Goal: Task Accomplishment & Management: Complete application form

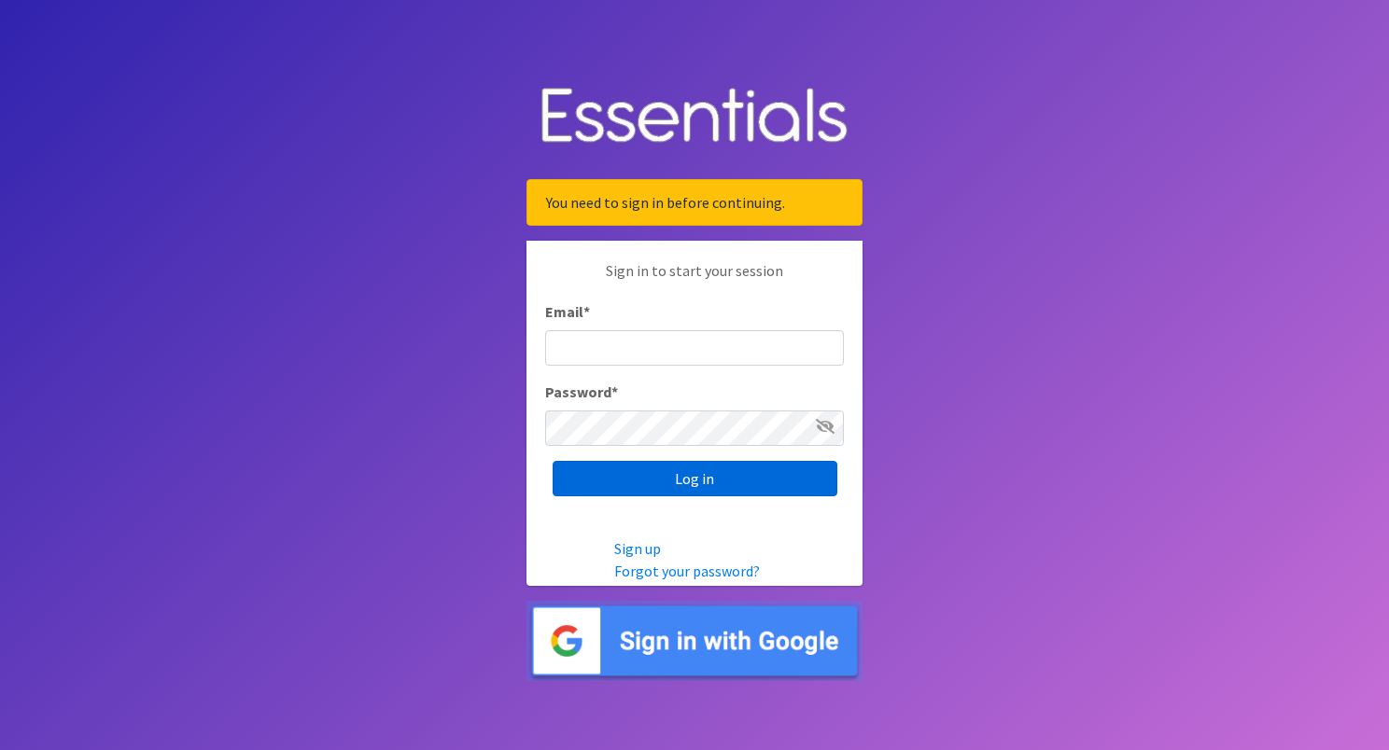
type input "[EMAIL_ADDRESS][DOMAIN_NAME]"
click at [590, 474] on input "Log in" at bounding box center [694, 478] width 285 height 35
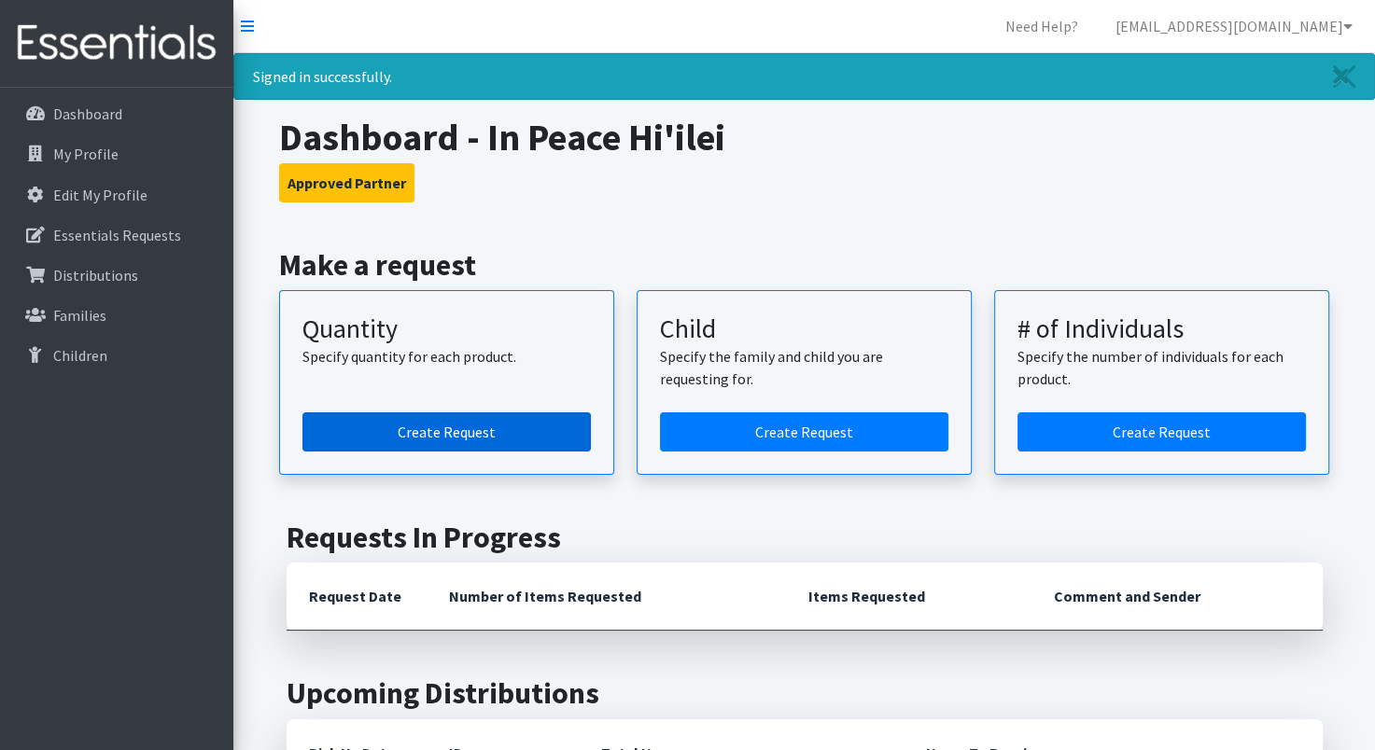
click at [411, 429] on link "Create Request" at bounding box center [446, 431] width 288 height 39
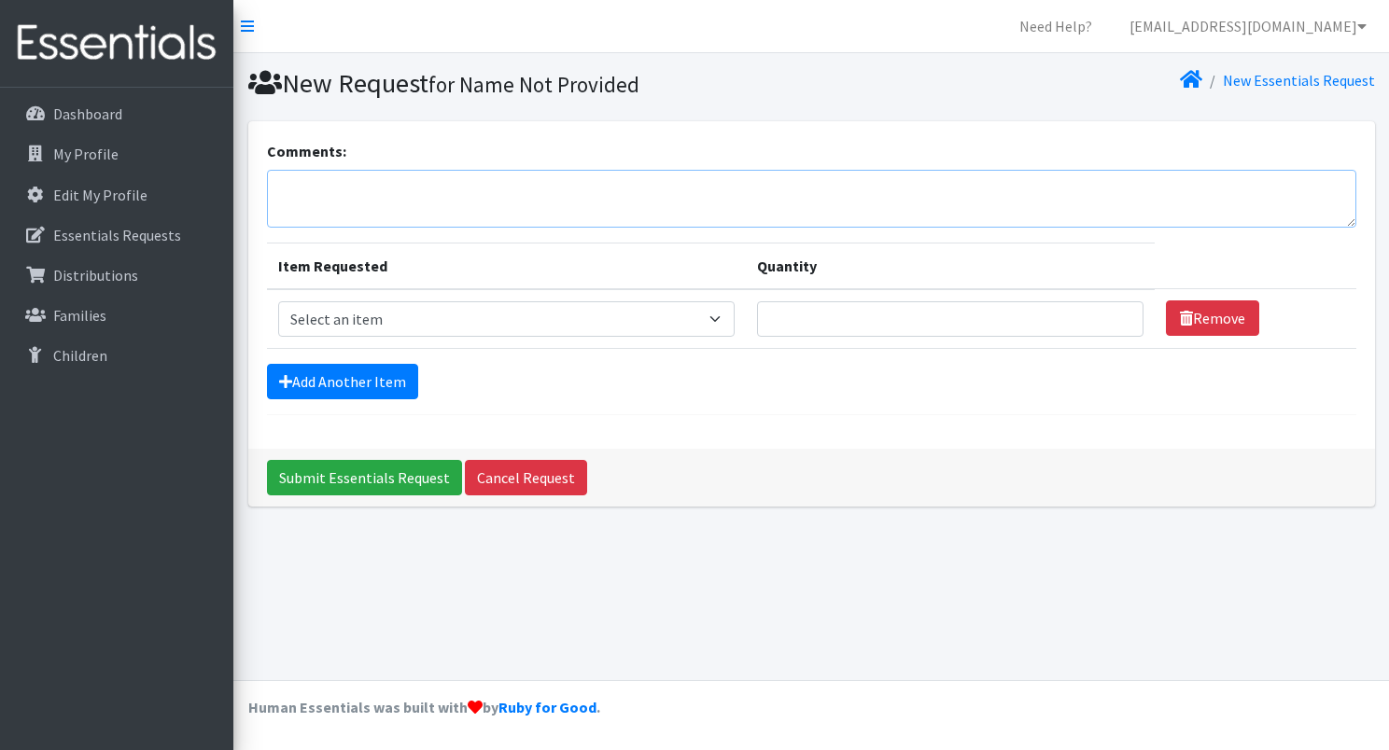
click at [291, 185] on textarea "Comments:" at bounding box center [811, 199] width 1089 height 58
type textarea "INPEACE Hi'ilei"
click at [726, 318] on select "Select an item Kids (Newborn) Kids (Preemie)** Limited Kids (Size 1) Kids (Size…" at bounding box center [506, 318] width 457 height 35
select select "1824"
click at [278, 301] on select "Select an item Kids (Newborn) Kids (Preemie)** Limited Kids (Size 1) Kids (Size…" at bounding box center [506, 318] width 457 height 35
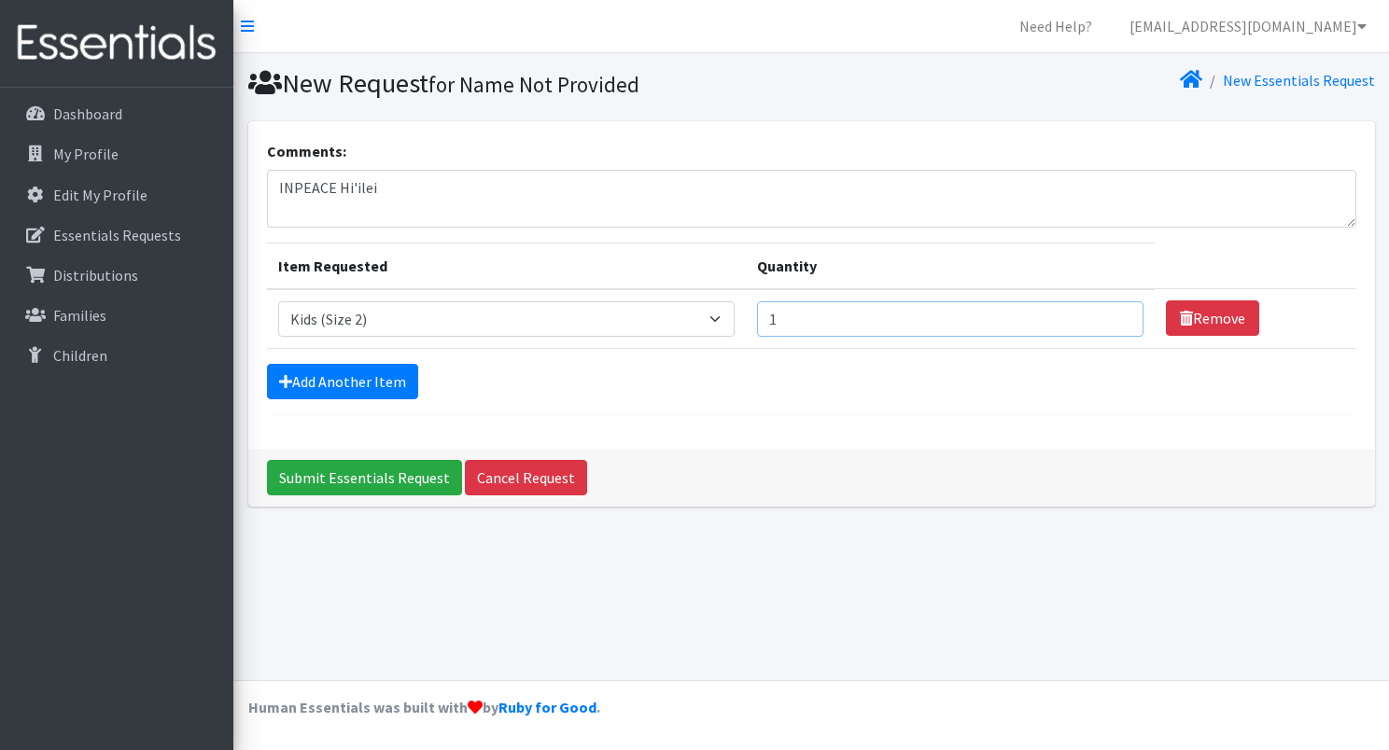
click at [1110, 313] on input "1" at bounding box center [949, 318] width 385 height 35
click at [1110, 313] on input "2" at bounding box center [949, 318] width 385 height 35
click at [1110, 313] on input "3" at bounding box center [949, 318] width 385 height 35
type input "4"
click at [1110, 313] on input "4" at bounding box center [949, 318] width 385 height 35
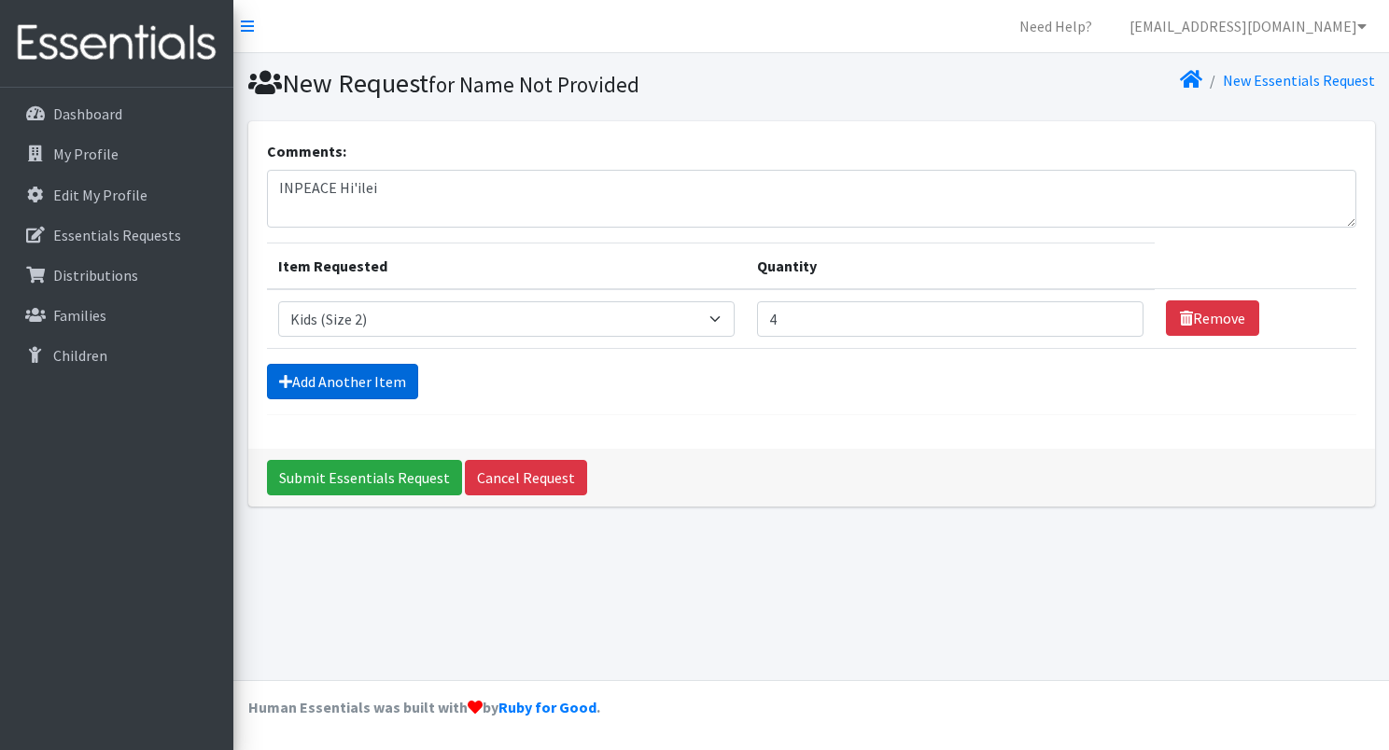
click at [360, 381] on link "Add Another Item" at bounding box center [342, 381] width 151 height 35
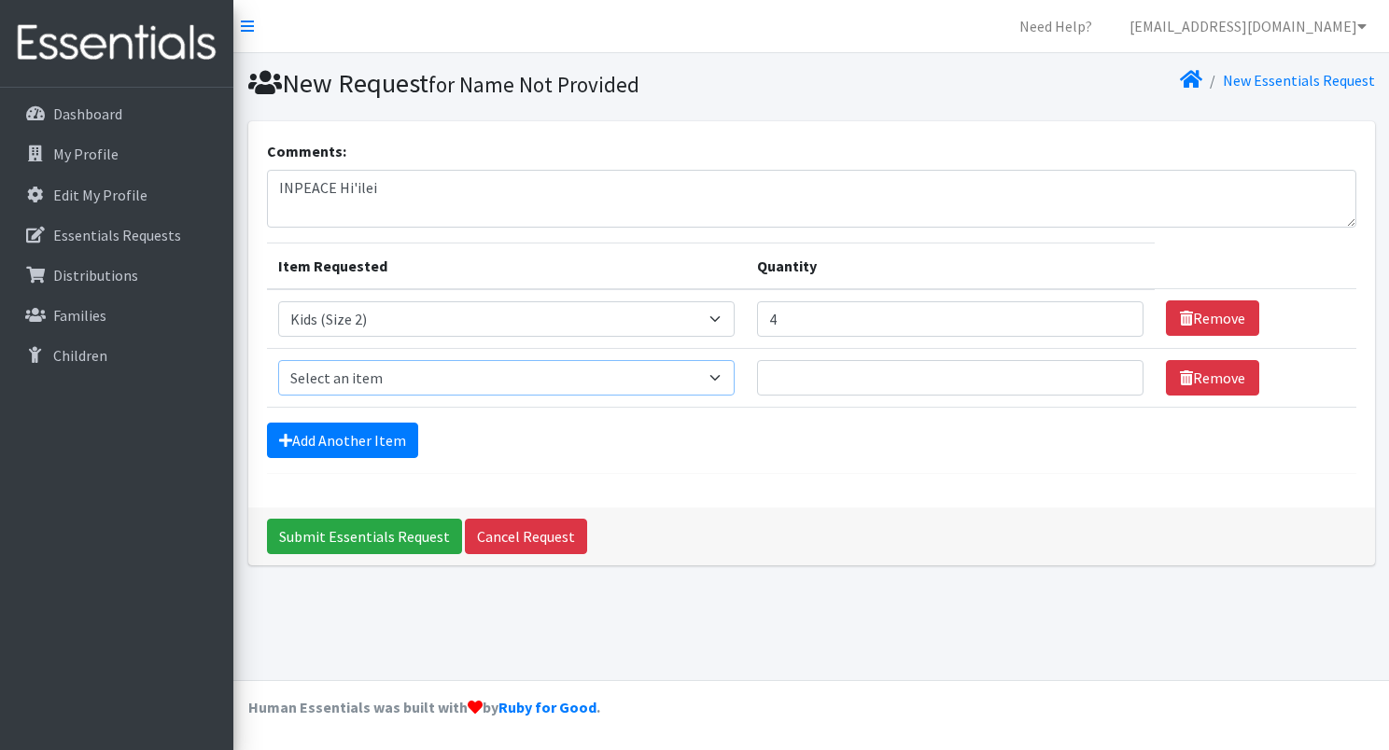
click at [724, 377] on select "Select an item Kids (Newborn) Kids (Preemie)** Limited Kids (Size 1) Kids (Size…" at bounding box center [506, 377] width 457 height 35
select select "1825"
click at [278, 360] on select "Select an item Kids (Newborn) Kids (Preemie)** Limited Kids (Size 1) Kids (Size…" at bounding box center [506, 377] width 457 height 35
click at [1116, 373] on input "1" at bounding box center [949, 377] width 385 height 35
click at [1117, 373] on input "2" at bounding box center [949, 377] width 385 height 35
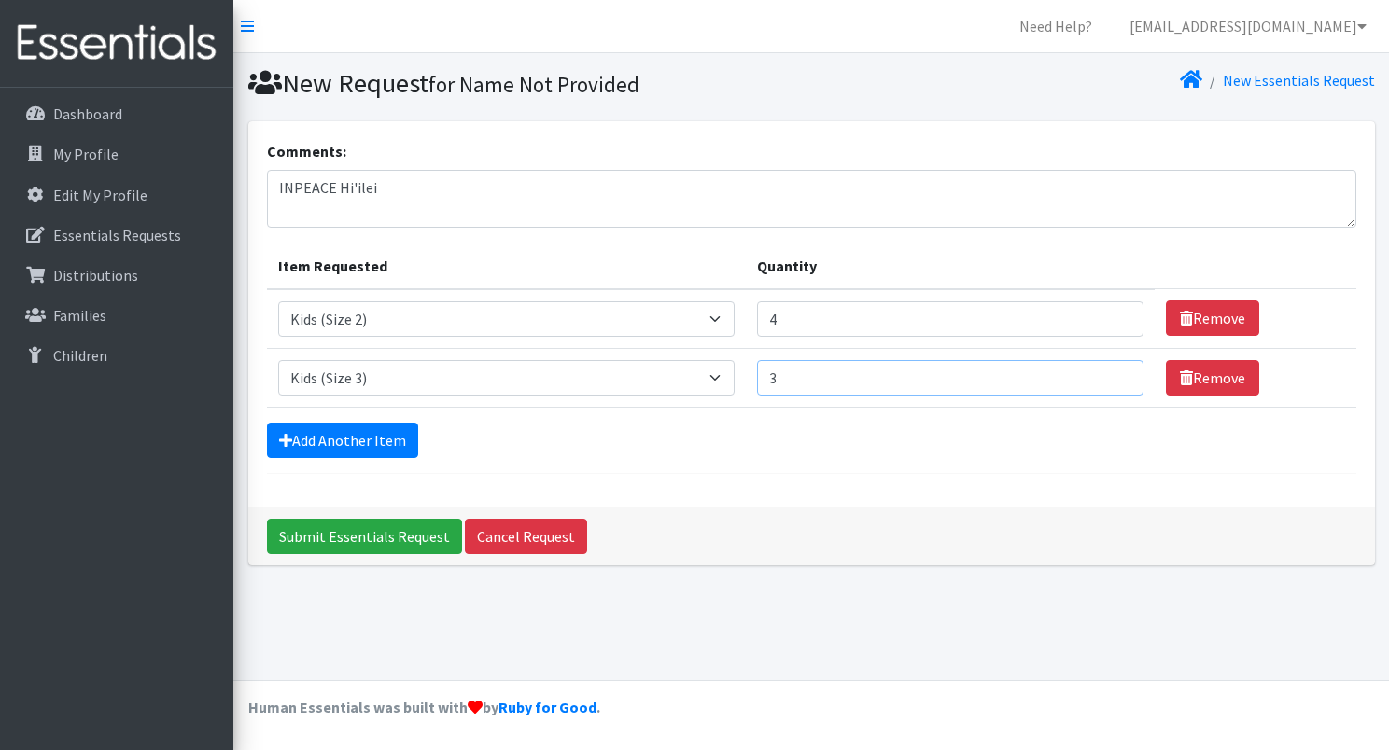
click at [1117, 373] on input "3" at bounding box center [949, 377] width 385 height 35
type input "4"
click at [1117, 373] on input "4" at bounding box center [949, 377] width 385 height 35
click at [365, 440] on link "Add Another Item" at bounding box center [342, 440] width 151 height 35
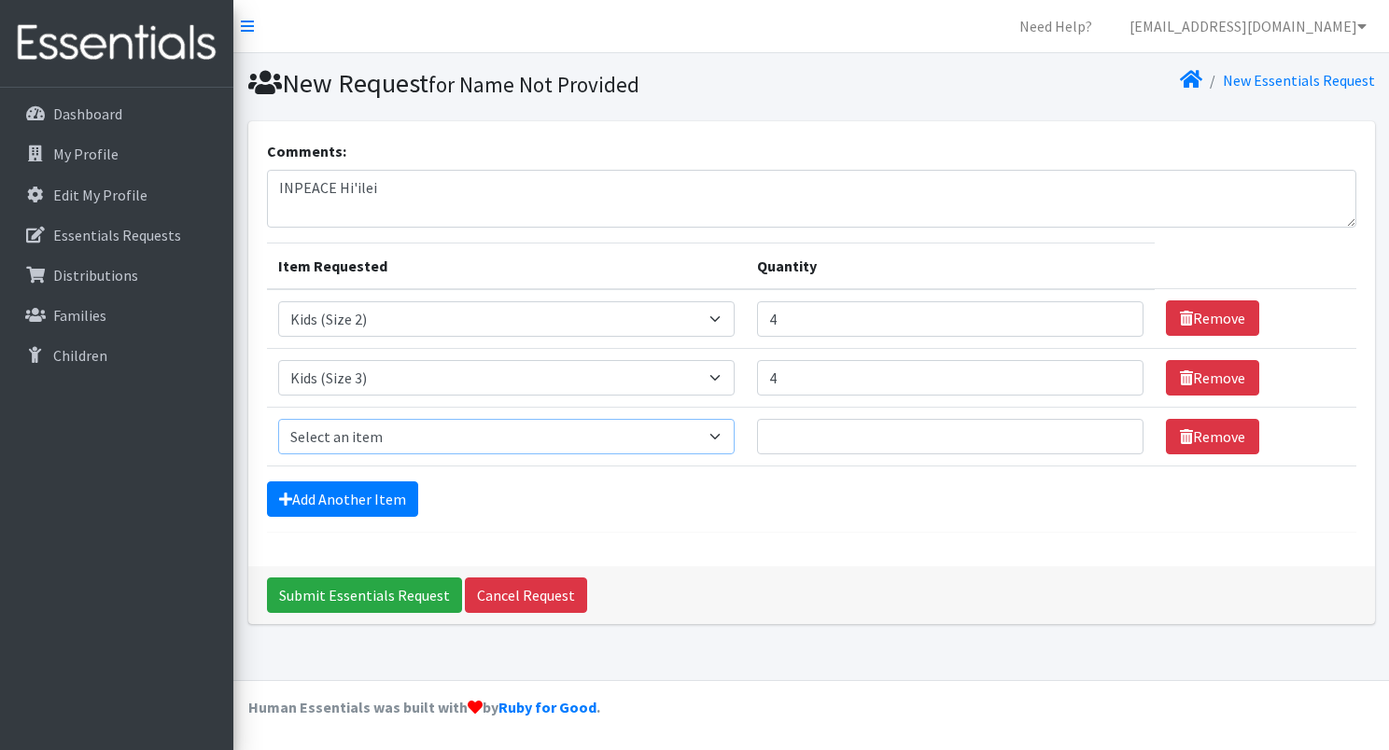
click at [723, 435] on select "Select an item Kids (Newborn) Kids (Preemie)** Limited Kids (Size 1) Kids (Size…" at bounding box center [506, 436] width 457 height 35
select select "1828"
click at [278, 419] on select "Select an item Kids (Newborn) Kids (Preemie)** Limited Kids (Size 1) Kids (Size…" at bounding box center [506, 436] width 457 height 35
click at [1113, 433] on input "1" at bounding box center [949, 436] width 385 height 35
click at [1113, 433] on input "2" at bounding box center [949, 436] width 385 height 35
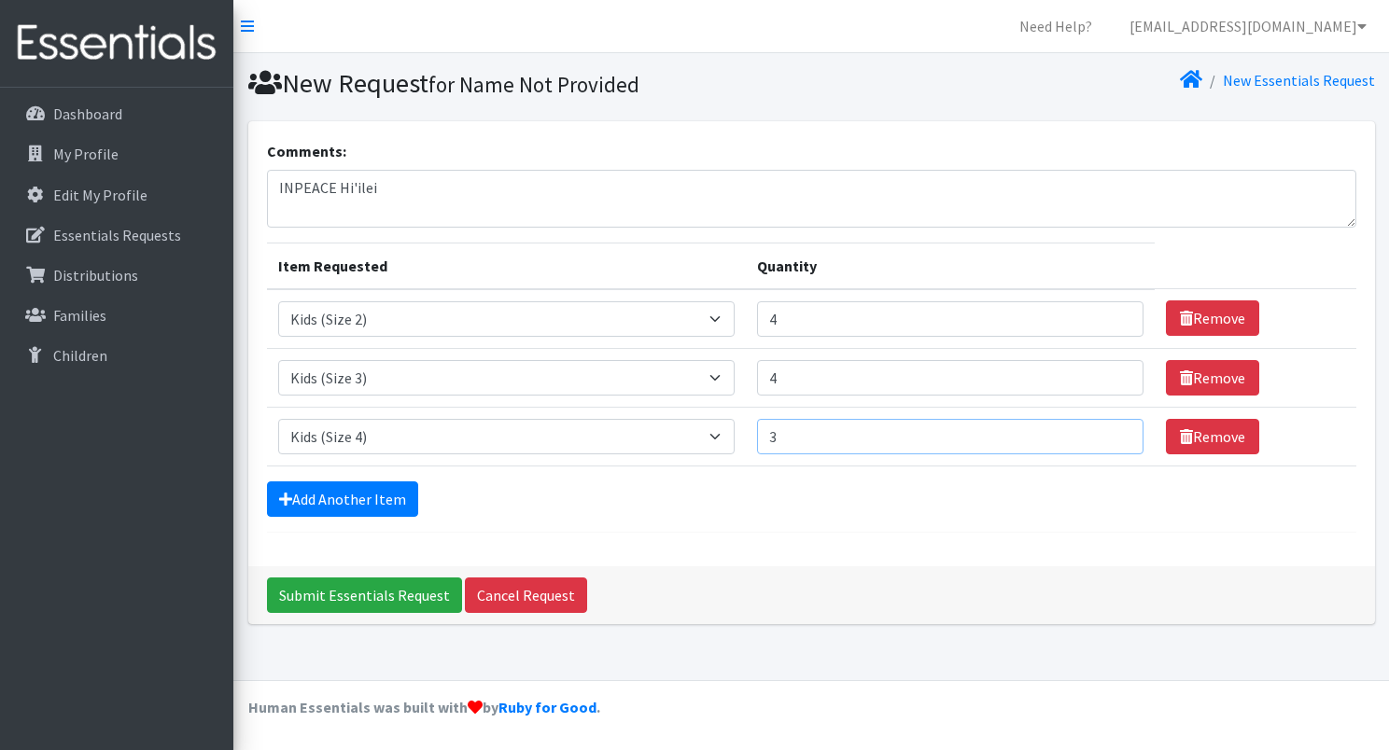
click at [1113, 433] on input "3" at bounding box center [949, 436] width 385 height 35
click at [1113, 433] on input "4" at bounding box center [949, 436] width 385 height 35
click at [1113, 433] on input "5" at bounding box center [949, 436] width 385 height 35
click at [1113, 433] on input "6" at bounding box center [949, 436] width 385 height 35
click at [1113, 433] on input "7" at bounding box center [949, 436] width 385 height 35
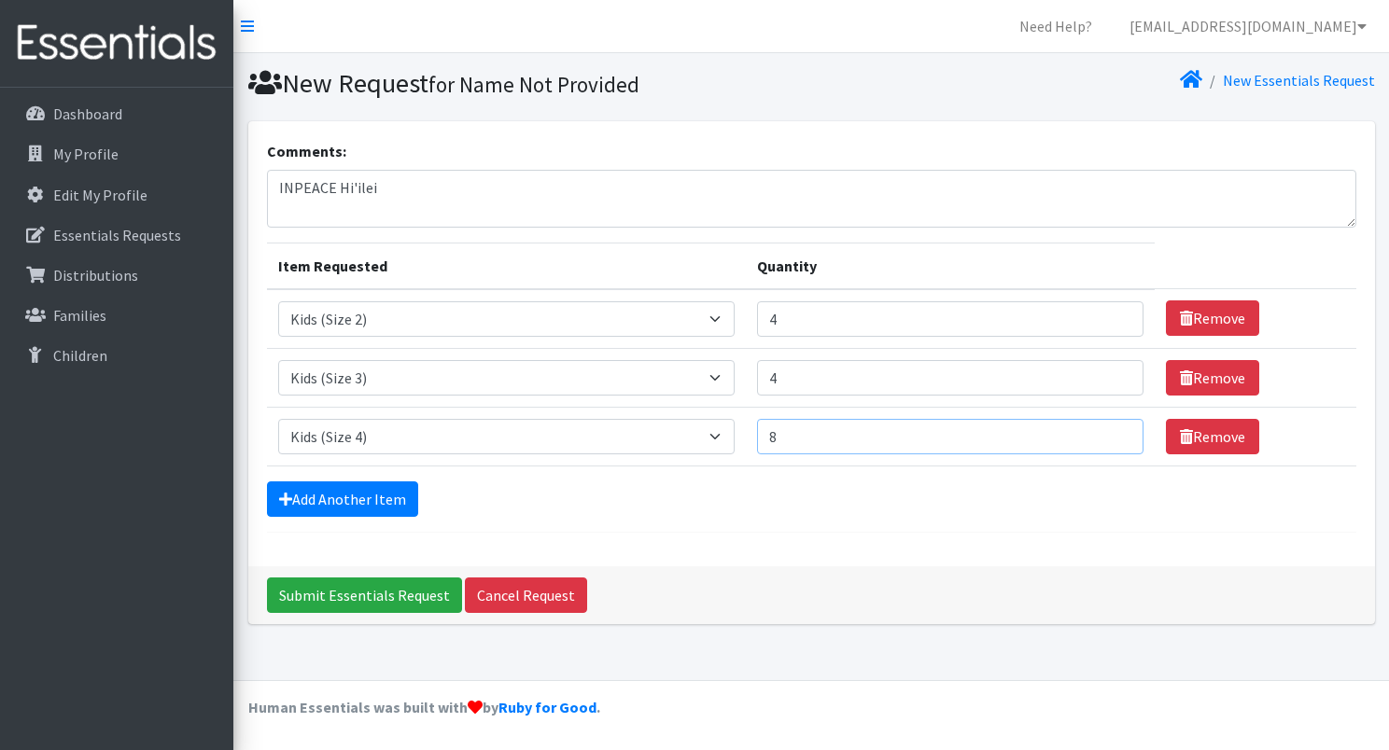
click at [1113, 433] on input "8" at bounding box center [949, 436] width 385 height 35
click at [1113, 433] on input "9" at bounding box center [949, 436] width 385 height 35
type input "10"
click at [1113, 433] on input "10" at bounding box center [949, 436] width 385 height 35
click at [347, 489] on link "Add Another Item" at bounding box center [342, 499] width 151 height 35
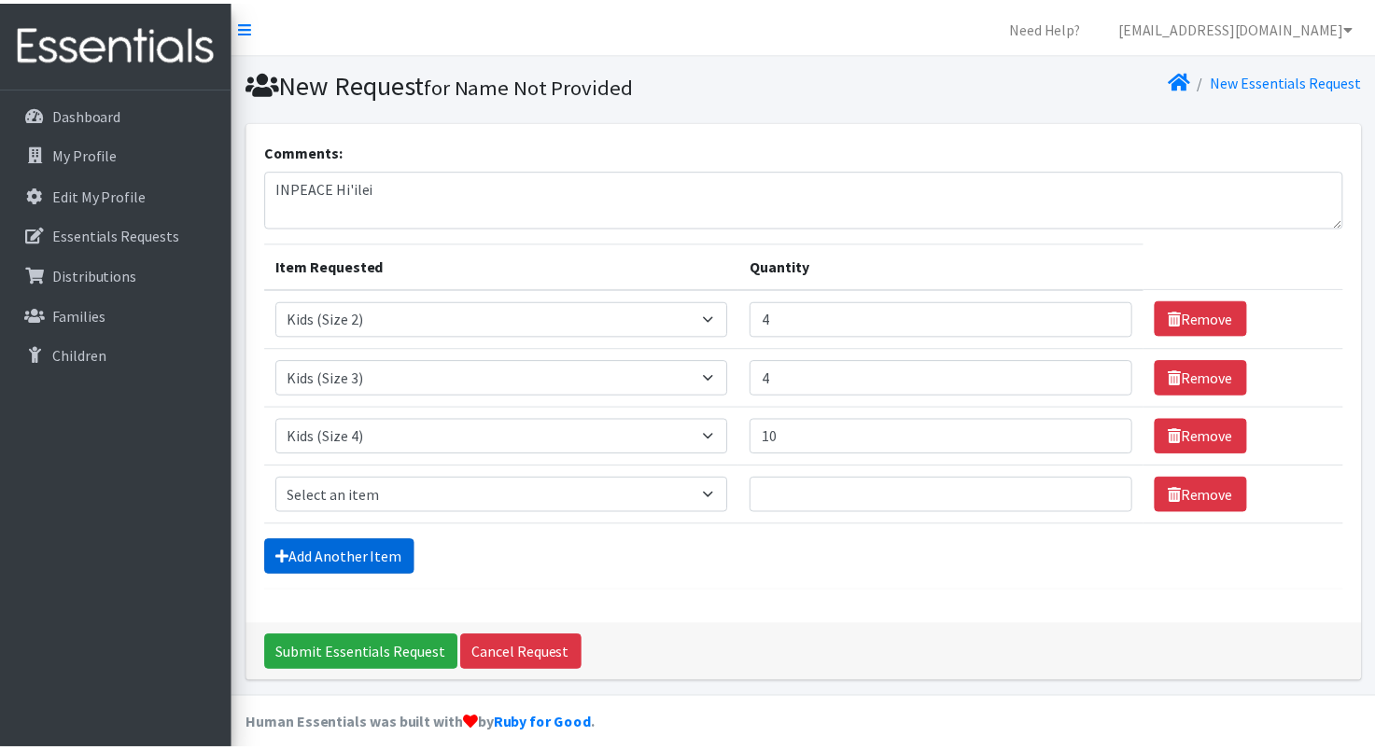
scroll to position [15, 0]
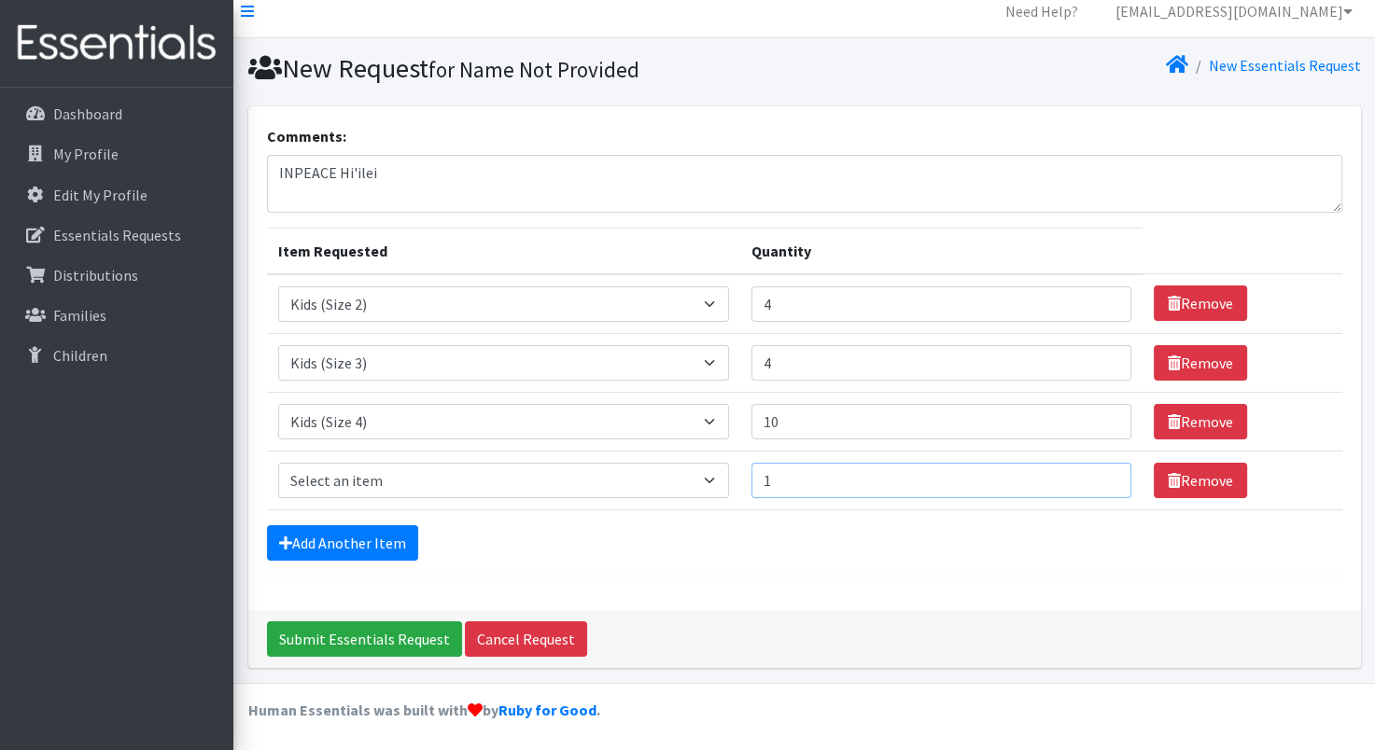
click at [1102, 471] on input "1" at bounding box center [941, 480] width 381 height 35
click at [1102, 471] on input "2" at bounding box center [941, 480] width 381 height 35
click at [1102, 471] on input "3" at bounding box center [941, 480] width 381 height 35
click at [1102, 471] on input "4" at bounding box center [941, 480] width 381 height 35
click at [1102, 471] on input "5" at bounding box center [941, 480] width 381 height 35
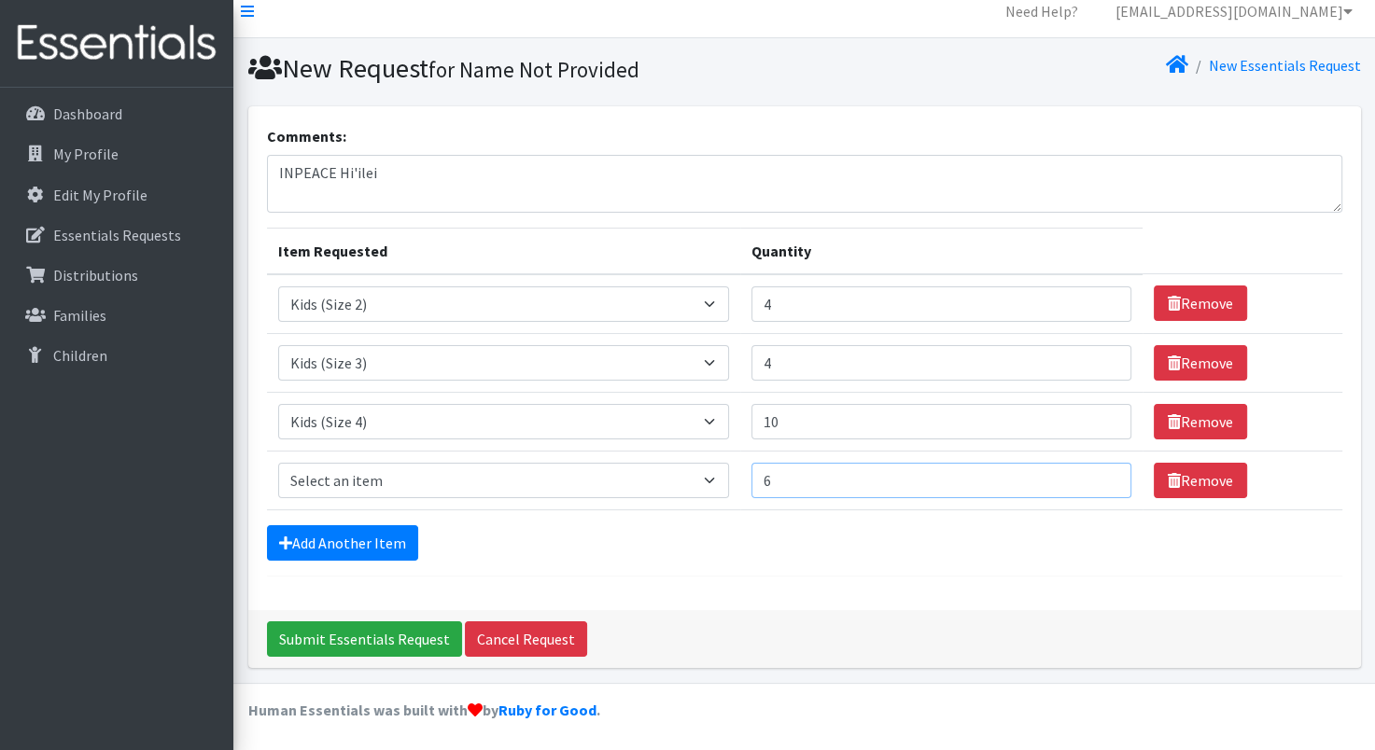
click at [1102, 471] on input "6" at bounding box center [941, 480] width 381 height 35
click at [1102, 471] on input "7" at bounding box center [941, 480] width 381 height 35
click at [1102, 471] on input "8" at bounding box center [941, 480] width 381 height 35
click at [1102, 471] on input "9" at bounding box center [941, 480] width 381 height 35
click at [1102, 471] on input "10" at bounding box center [941, 480] width 381 height 35
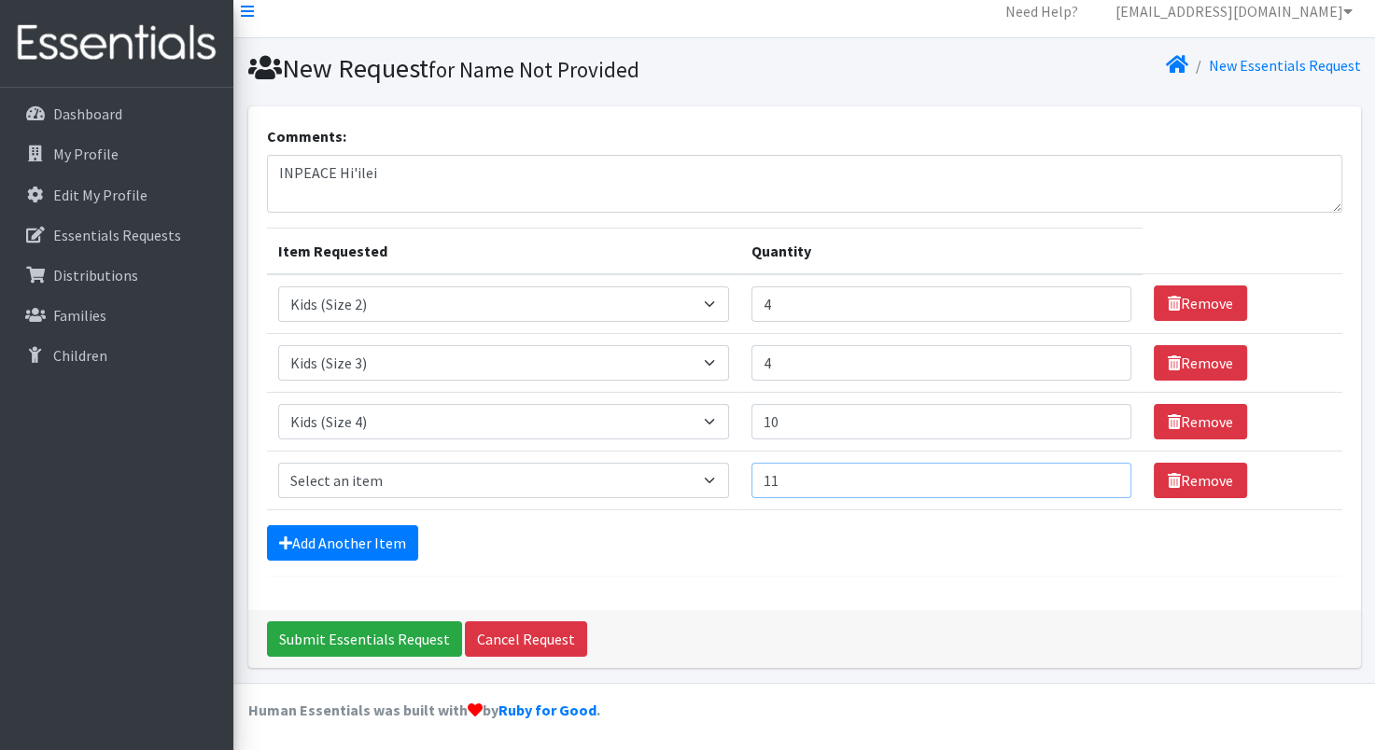
click at [1102, 471] on input "11" at bounding box center [941, 480] width 381 height 35
click at [1102, 471] on input "12" at bounding box center [941, 480] width 381 height 35
click at [1102, 471] on input "13" at bounding box center [941, 480] width 381 height 35
click at [1102, 471] on input "14" at bounding box center [941, 480] width 381 height 35
click at [1102, 471] on input "15" at bounding box center [941, 480] width 381 height 35
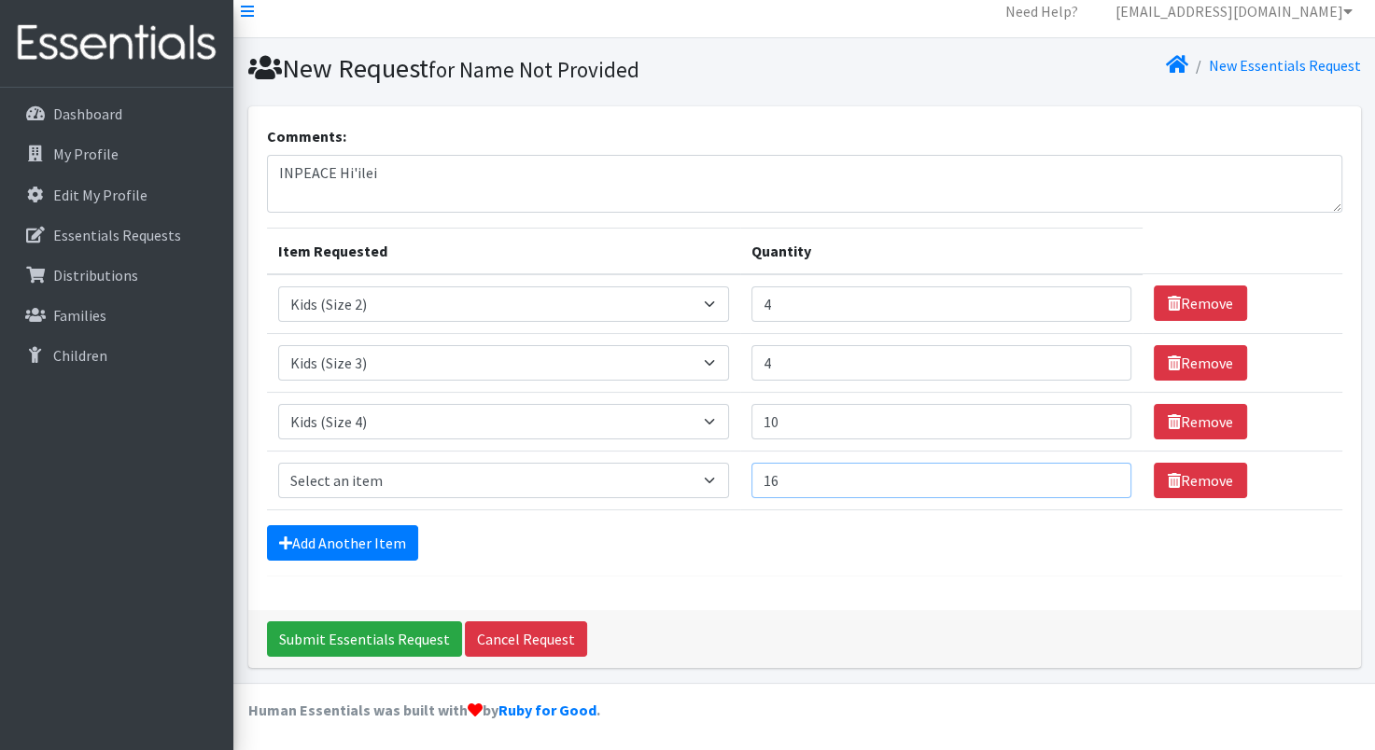
click at [1102, 471] on input "16" at bounding box center [941, 480] width 381 height 35
click at [1102, 471] on input "17" at bounding box center [941, 480] width 381 height 35
click at [1102, 471] on input "18" at bounding box center [941, 480] width 381 height 35
click at [1102, 471] on input "19" at bounding box center [941, 480] width 381 height 35
type input "20"
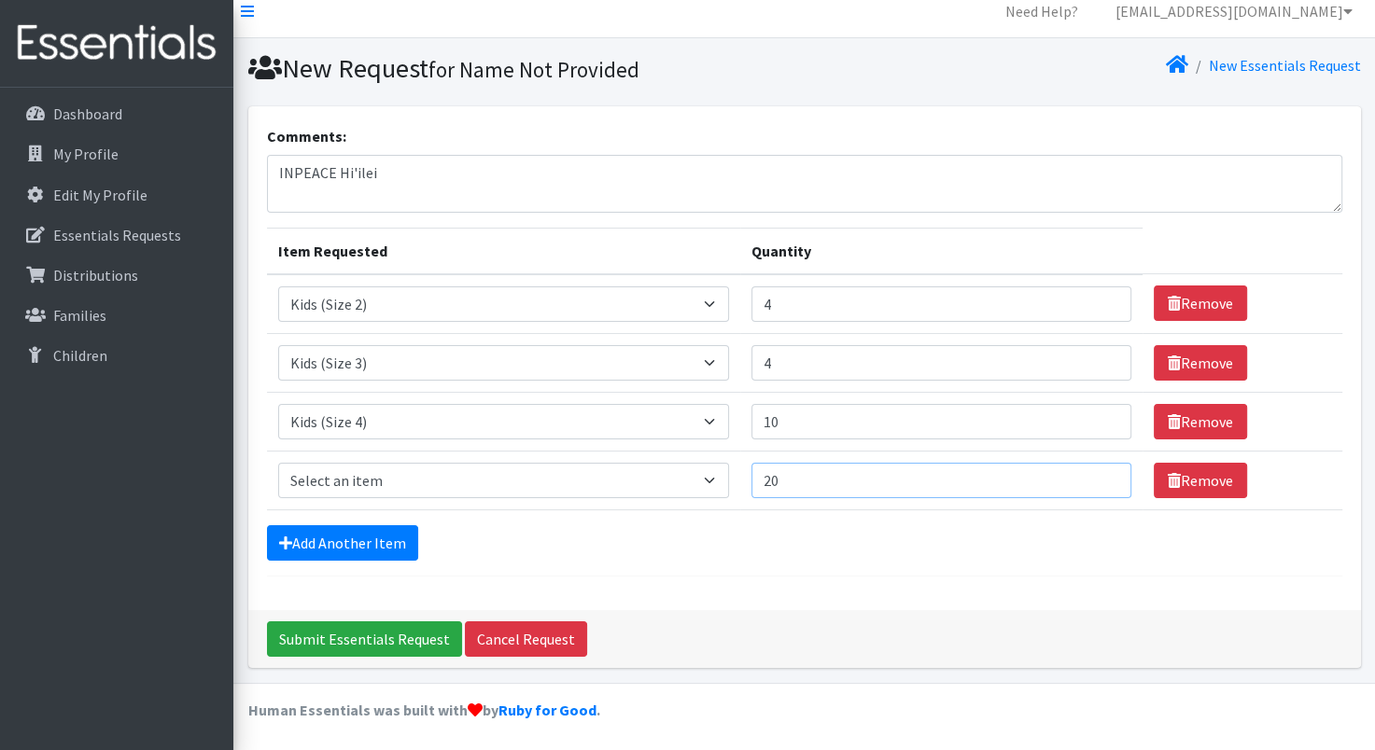
click at [1102, 471] on input "20" at bounding box center [941, 480] width 381 height 35
click at [722, 476] on select "Select an item Kids (Newborn) Kids (Preemie)** Limited Kids (Size 1) Kids (Size…" at bounding box center [503, 480] width 451 height 35
select select "1832"
click at [278, 463] on select "Select an item Kids (Newborn) Kids (Preemie)** Limited Kids (Size 1) Kids (Size…" at bounding box center [503, 480] width 451 height 35
click at [334, 541] on link "Add Another Item" at bounding box center [342, 542] width 151 height 35
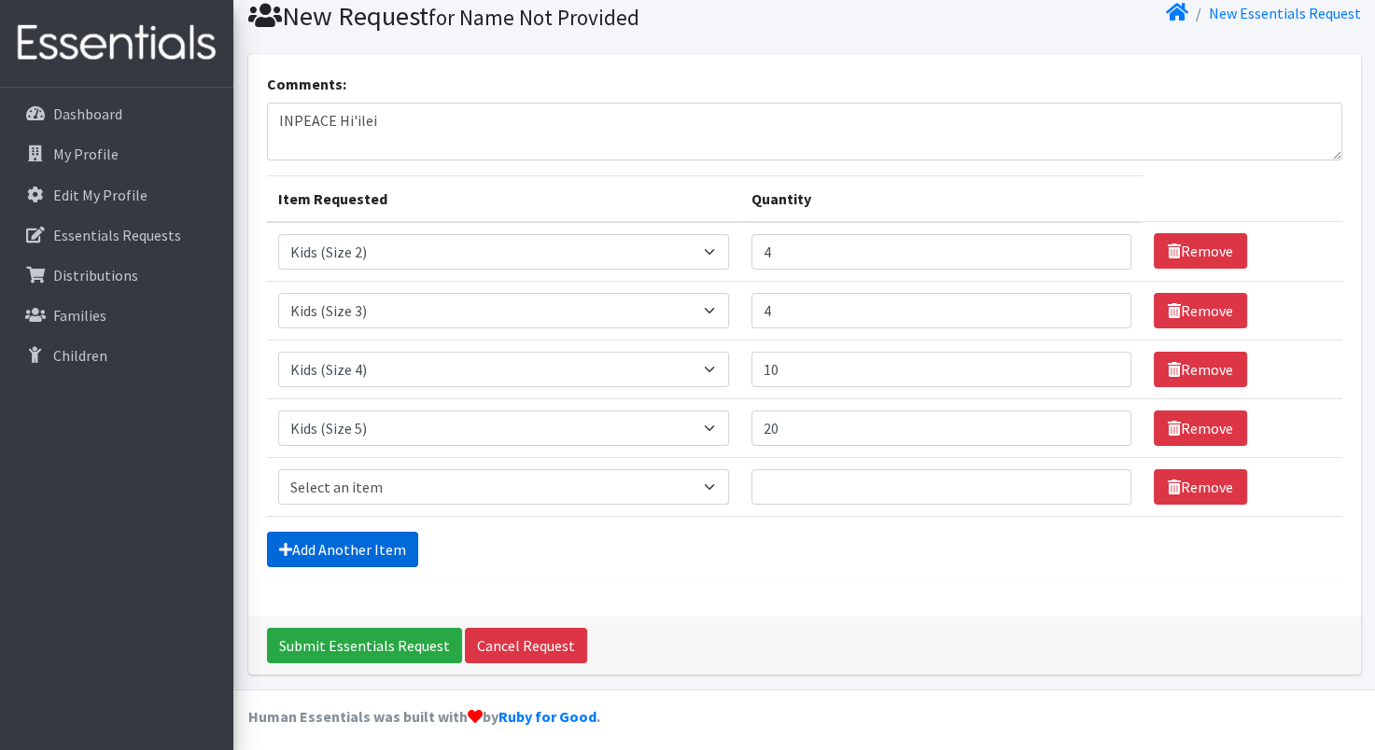
scroll to position [73, 0]
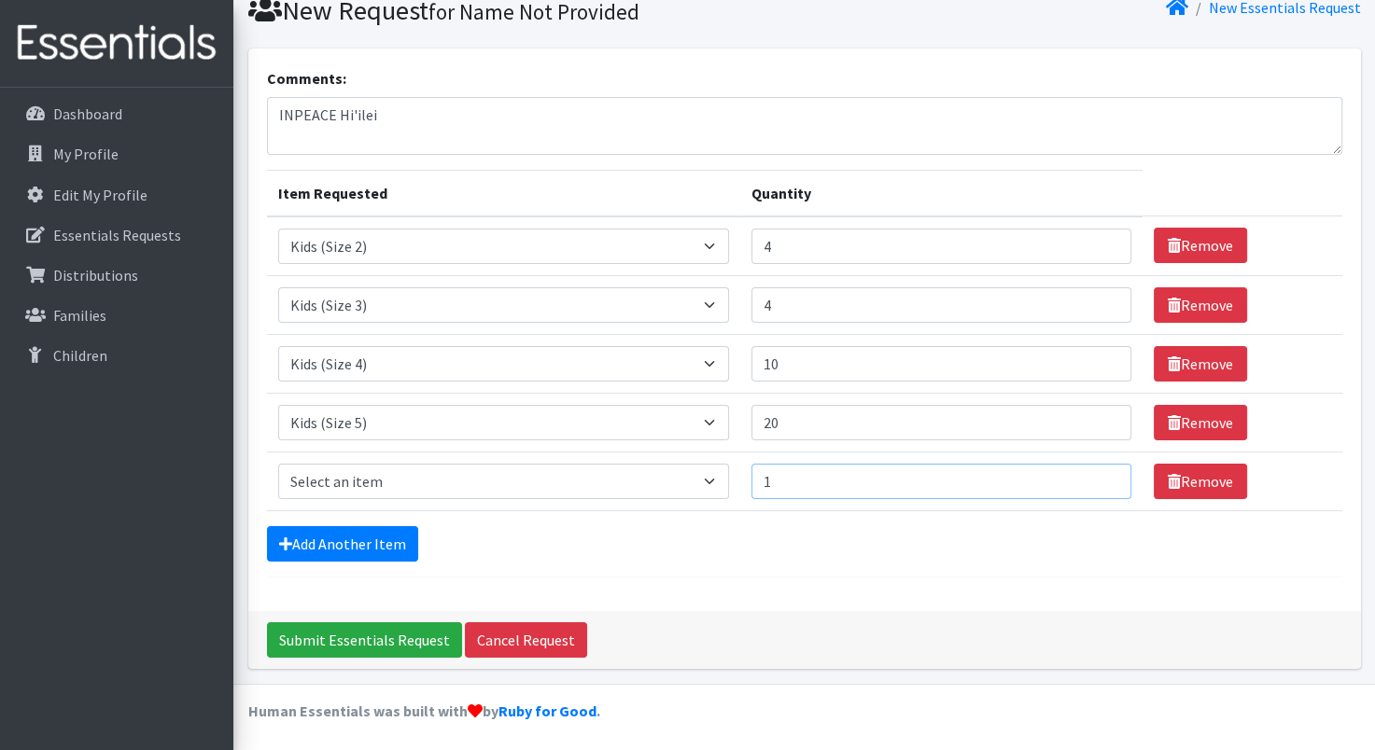
click at [1105, 474] on input "1" at bounding box center [941, 481] width 381 height 35
click at [1105, 474] on input "2" at bounding box center [941, 481] width 381 height 35
click at [1105, 474] on input "3" at bounding box center [941, 481] width 381 height 35
click at [1105, 474] on input "4" at bounding box center [941, 481] width 381 height 35
click at [1104, 474] on input "5" at bounding box center [941, 481] width 381 height 35
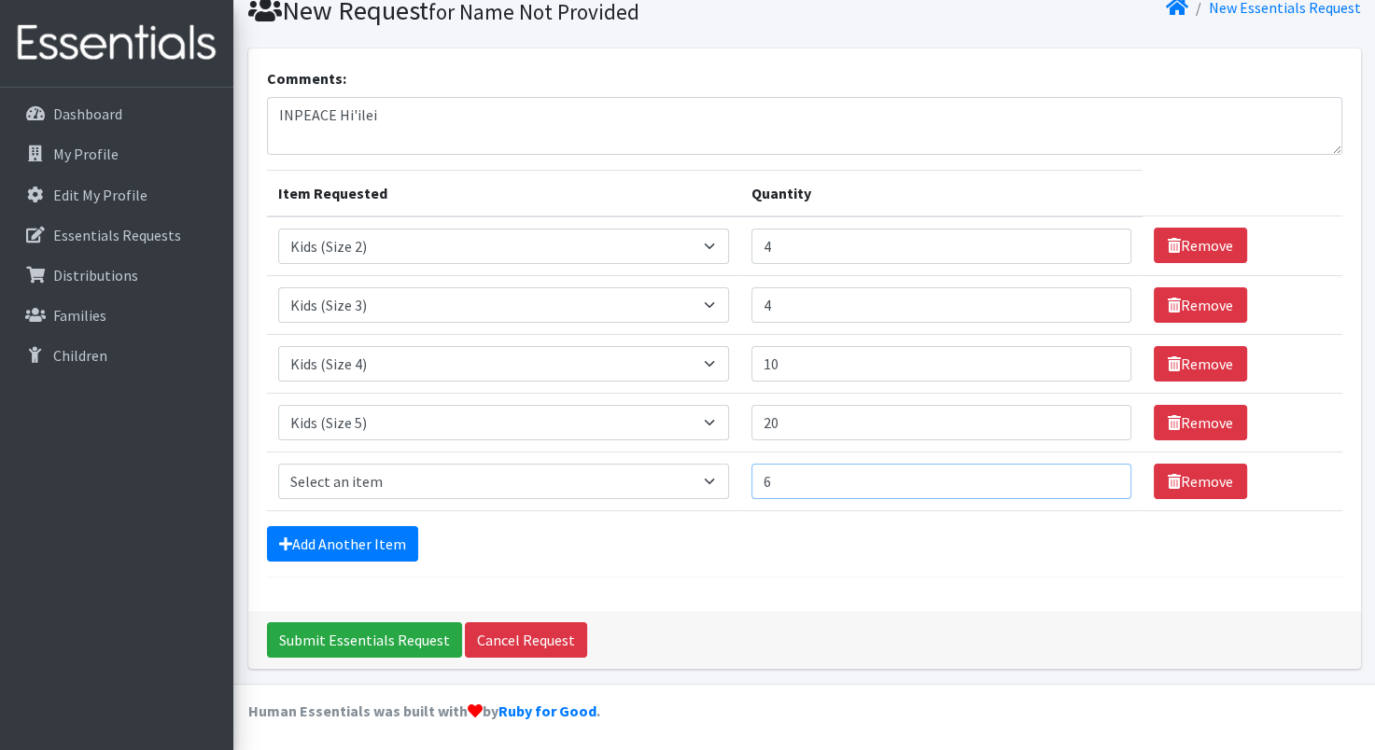
click at [1103, 473] on input "6" at bounding box center [941, 481] width 381 height 35
click at [1103, 473] on input "7" at bounding box center [941, 481] width 381 height 35
click at [1102, 471] on input "8" at bounding box center [941, 481] width 381 height 35
click at [1102, 471] on input "9" at bounding box center [941, 481] width 381 height 35
click at [1102, 471] on input "10" at bounding box center [941, 481] width 381 height 35
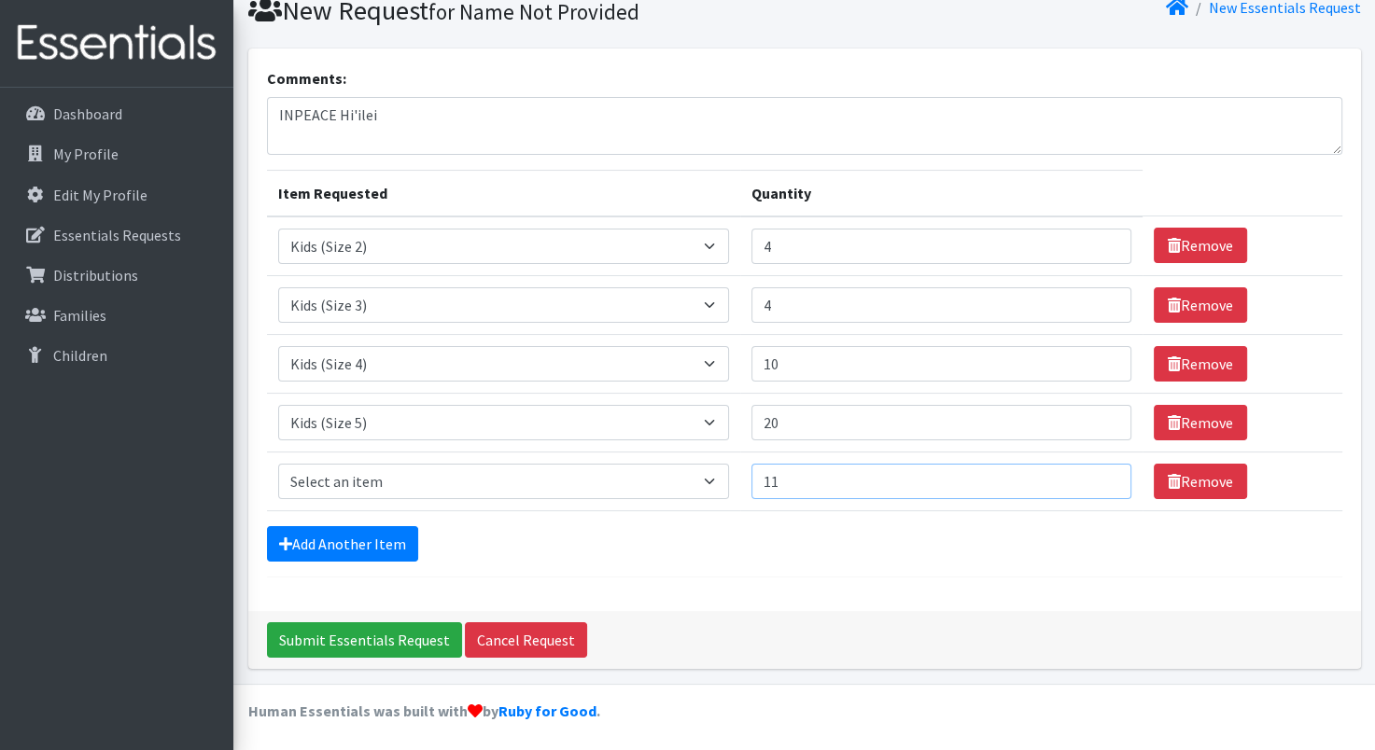
click at [1102, 471] on input "11" at bounding box center [941, 481] width 381 height 35
click at [1102, 471] on input "12" at bounding box center [941, 481] width 381 height 35
click at [1102, 471] on input "13" at bounding box center [941, 481] width 381 height 35
click at [1102, 471] on input "14" at bounding box center [941, 481] width 381 height 35
click at [1102, 471] on input "15" at bounding box center [941, 481] width 381 height 35
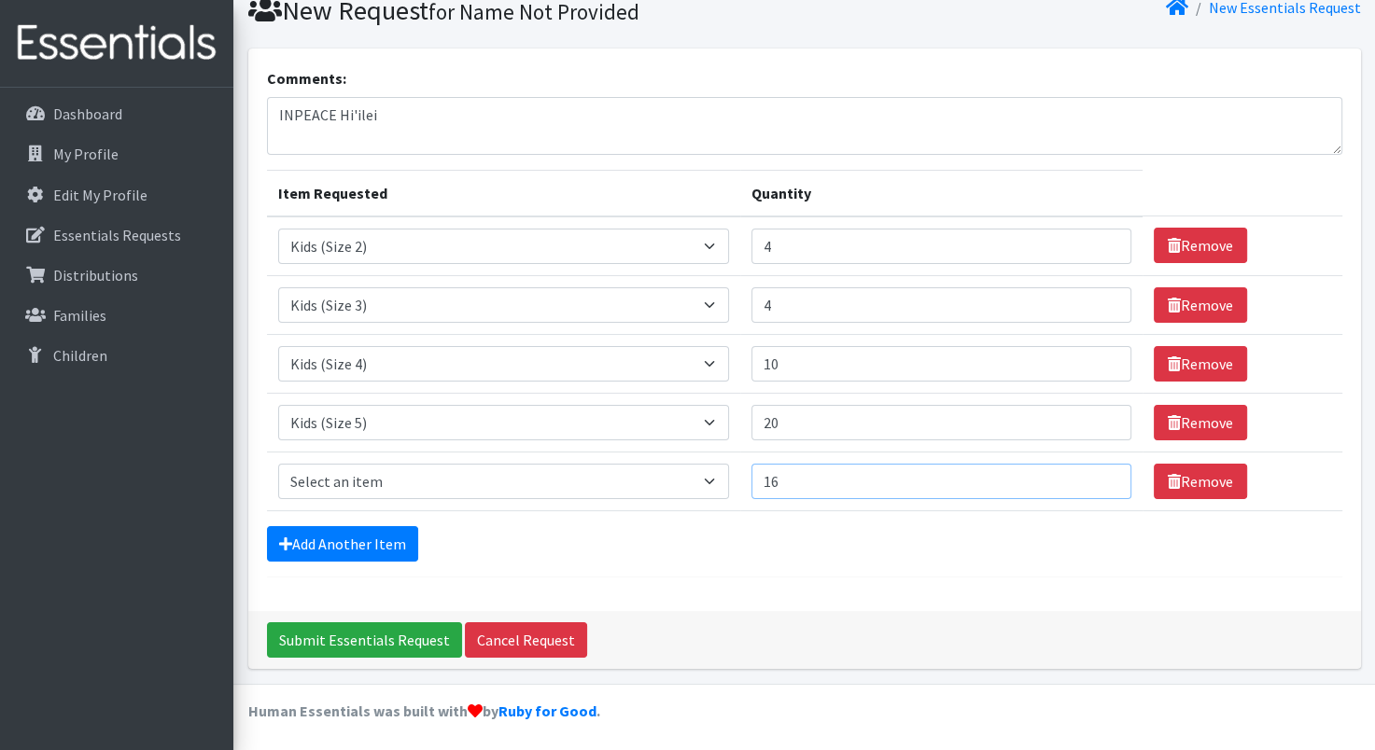
click at [1102, 471] on input "16" at bounding box center [941, 481] width 381 height 35
click at [1102, 471] on input "17" at bounding box center [941, 481] width 381 height 35
click at [1102, 471] on input "18" at bounding box center [941, 481] width 381 height 35
click at [1101, 471] on input "19" at bounding box center [941, 481] width 381 height 35
click at [1101, 470] on input "20" at bounding box center [941, 481] width 381 height 35
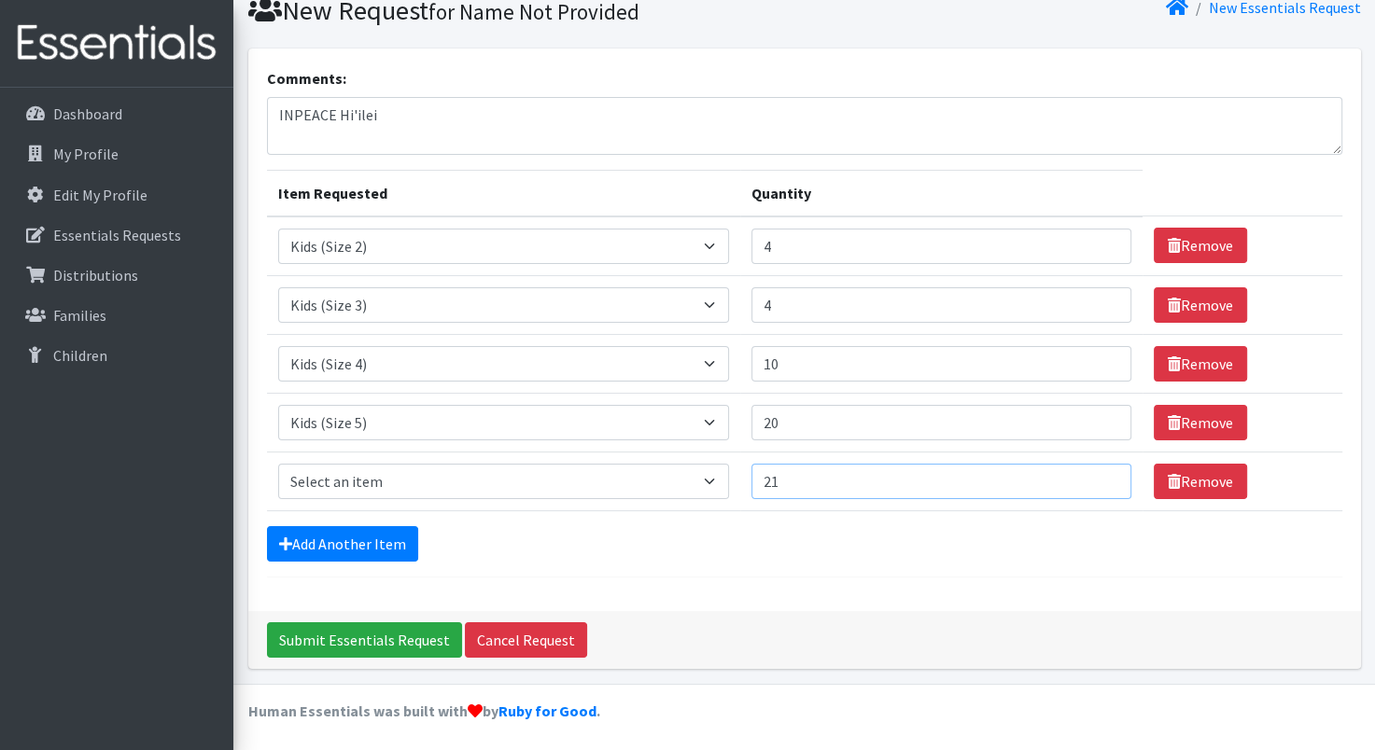
click at [1101, 470] on input "21" at bounding box center [941, 481] width 381 height 35
click at [1101, 470] on input "22" at bounding box center [941, 481] width 381 height 35
click at [1101, 470] on input "23" at bounding box center [941, 481] width 381 height 35
click at [1101, 470] on input "24" at bounding box center [941, 481] width 381 height 35
click at [1101, 470] on input "25" at bounding box center [941, 481] width 381 height 35
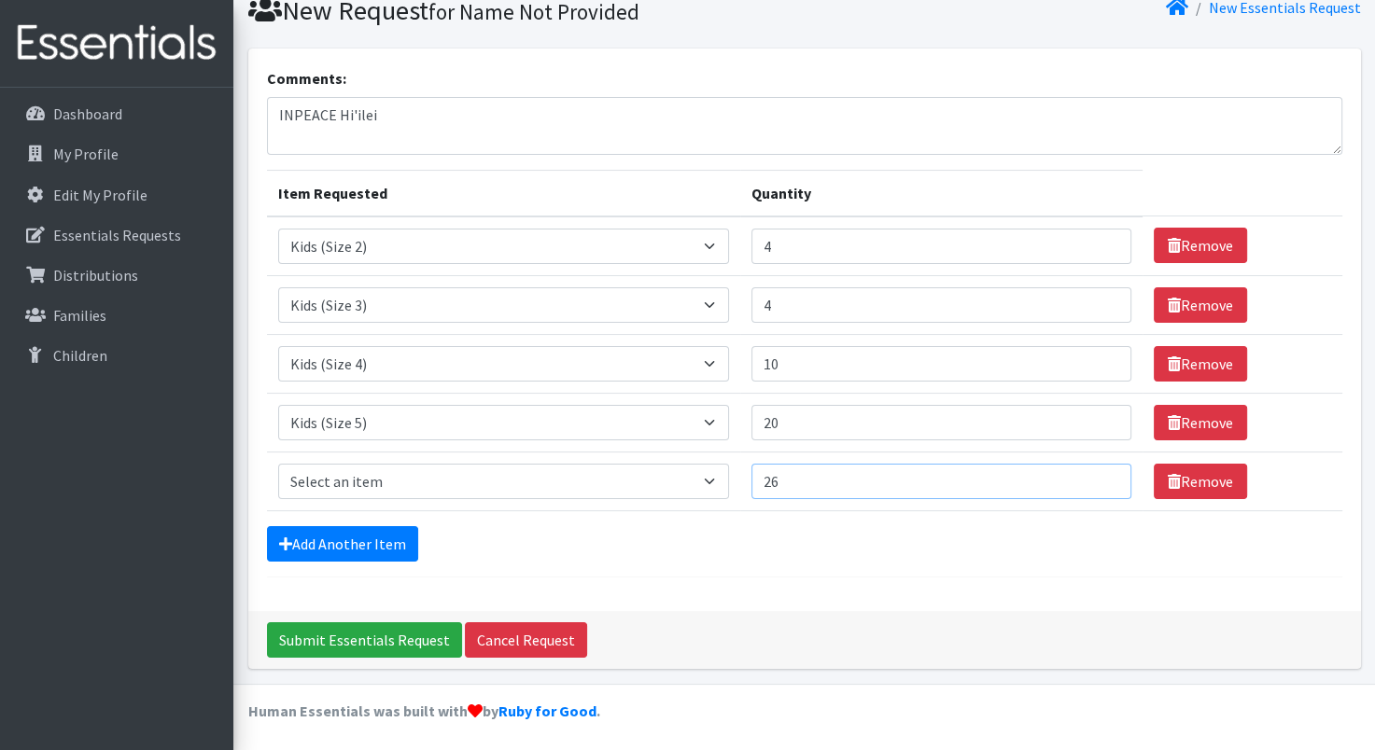
click at [1101, 470] on input "26" at bounding box center [941, 481] width 381 height 35
click at [1101, 470] on input "27" at bounding box center [941, 481] width 381 height 35
click at [1101, 470] on input "28" at bounding box center [941, 481] width 381 height 35
click at [1101, 470] on input "29" at bounding box center [941, 481] width 381 height 35
click at [1101, 470] on input "30" at bounding box center [941, 481] width 381 height 35
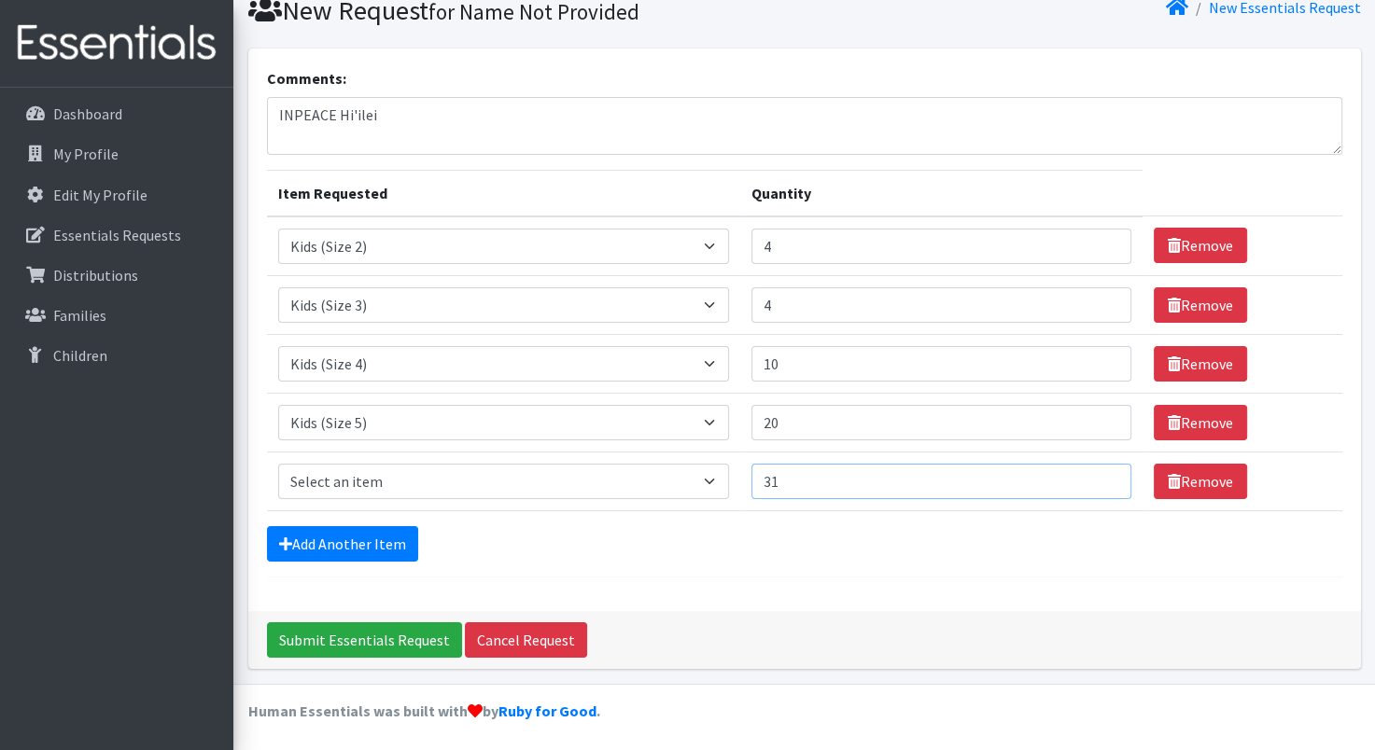
click at [1101, 470] on input "31" at bounding box center [941, 481] width 381 height 35
type input "32"
click at [1100, 470] on input "32" at bounding box center [941, 481] width 381 height 35
click at [720, 477] on select "Select an item Kids (Newborn) Kids (Preemie)** Limited Kids (Size 1) Kids (Size…" at bounding box center [503, 481] width 451 height 35
select select "1834"
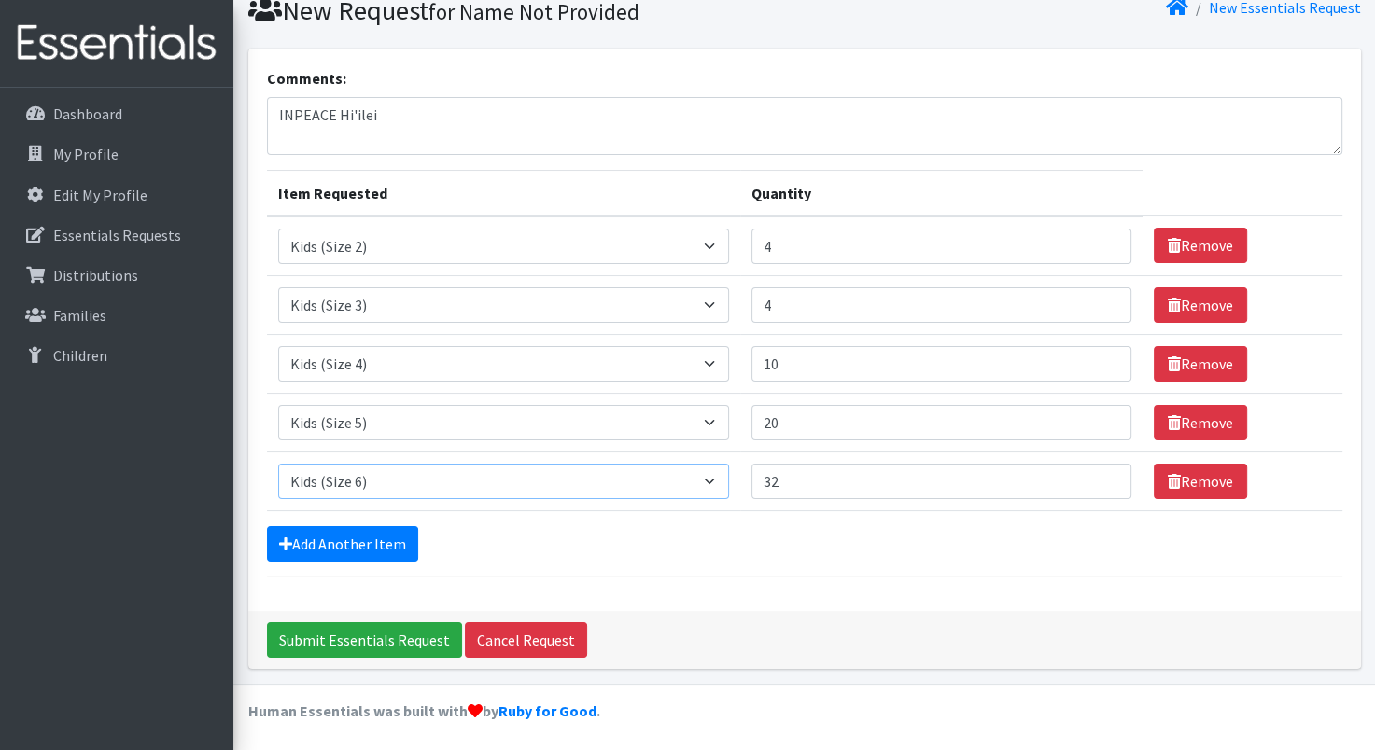
click at [278, 464] on select "Select an item Kids (Newborn) Kids (Preemie)** Limited Kids (Size 1) Kids (Size…" at bounding box center [503, 481] width 451 height 35
type textarea "INPEACE Hi'ilei Waianae"
click at [358, 631] on input "Submit Essentials Request" at bounding box center [364, 639] width 195 height 35
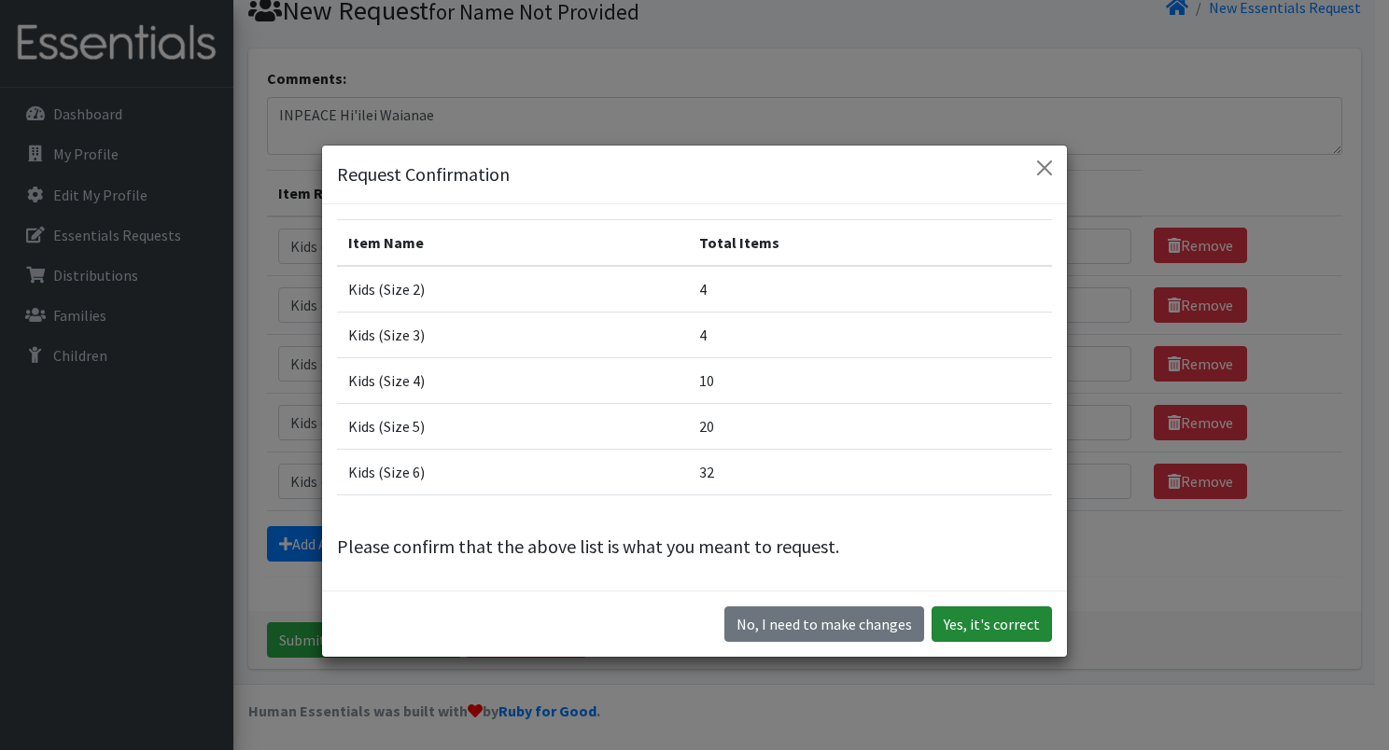
drag, startPoint x: 967, startPoint y: 624, endPoint x: 967, endPoint y: 635, distance: 10.3
click at [967, 635] on button "Yes, it's correct" at bounding box center [991, 624] width 120 height 35
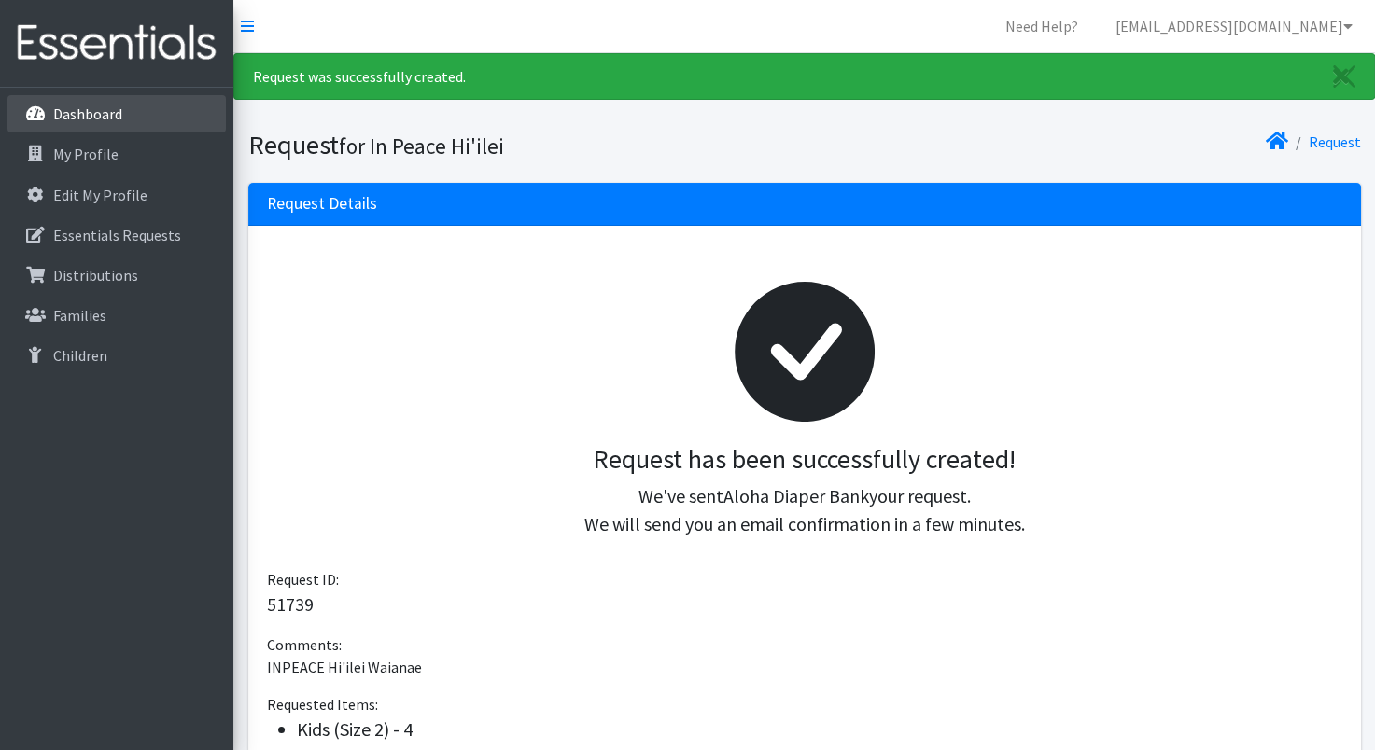
click at [78, 112] on p "Dashboard" at bounding box center [87, 114] width 69 height 19
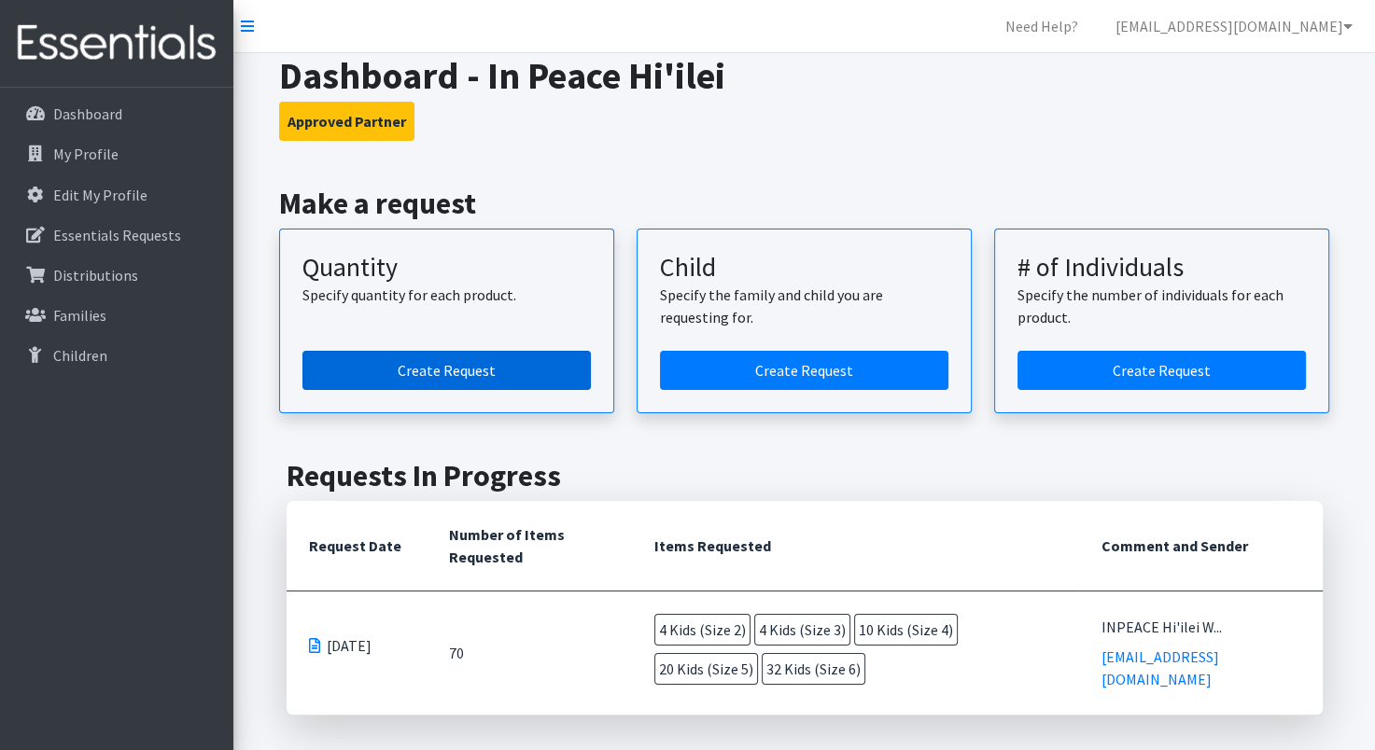
click at [440, 373] on link "Create Request" at bounding box center [446, 370] width 288 height 39
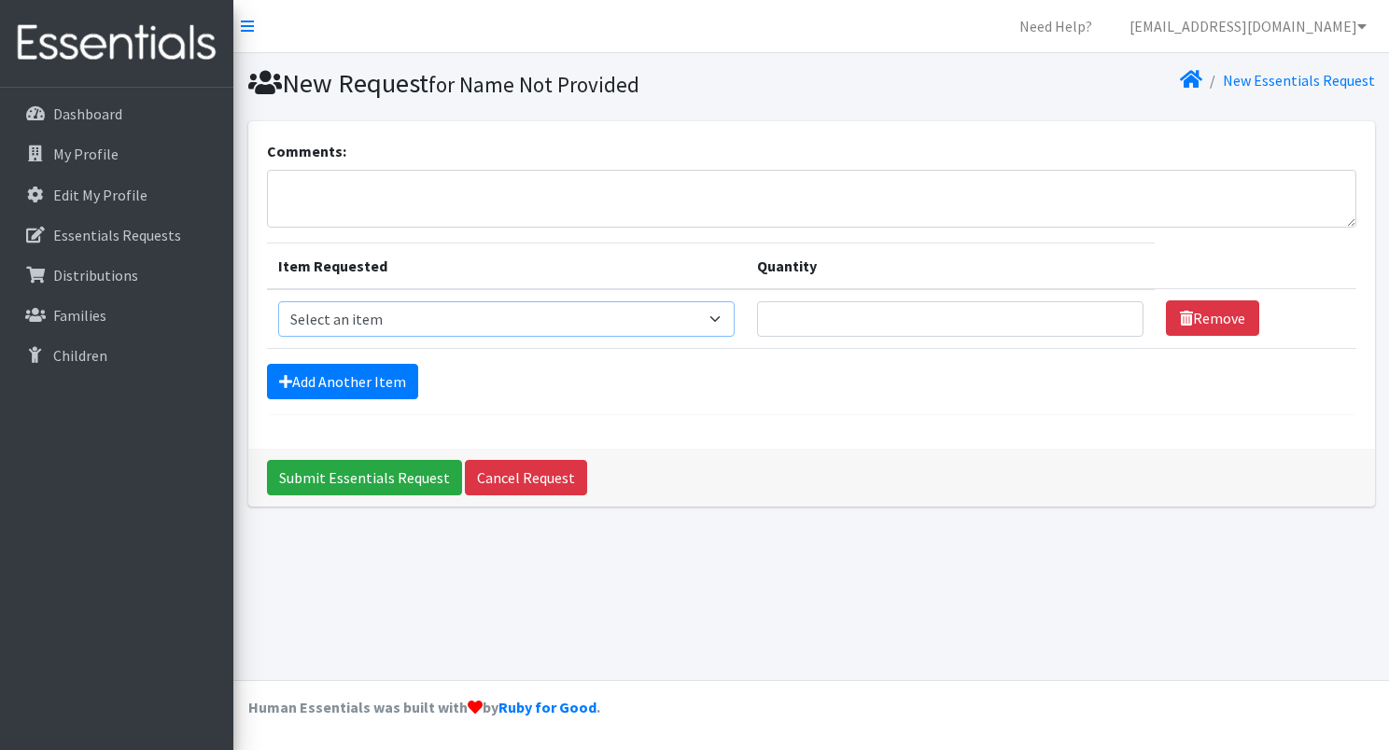
click at [722, 317] on select "Select an item Kids (Newborn) Kids (Preemie)** Limited Kids (Size 1) Kids (Size…" at bounding box center [506, 318] width 457 height 35
select select "1824"
click at [278, 301] on select "Select an item Kids (Newborn) Kids (Preemie)** Limited Kids (Size 1) Kids (Size…" at bounding box center [506, 318] width 457 height 35
click at [1111, 313] on input "1" at bounding box center [949, 318] width 385 height 35
click at [1111, 313] on input "2" at bounding box center [949, 318] width 385 height 35
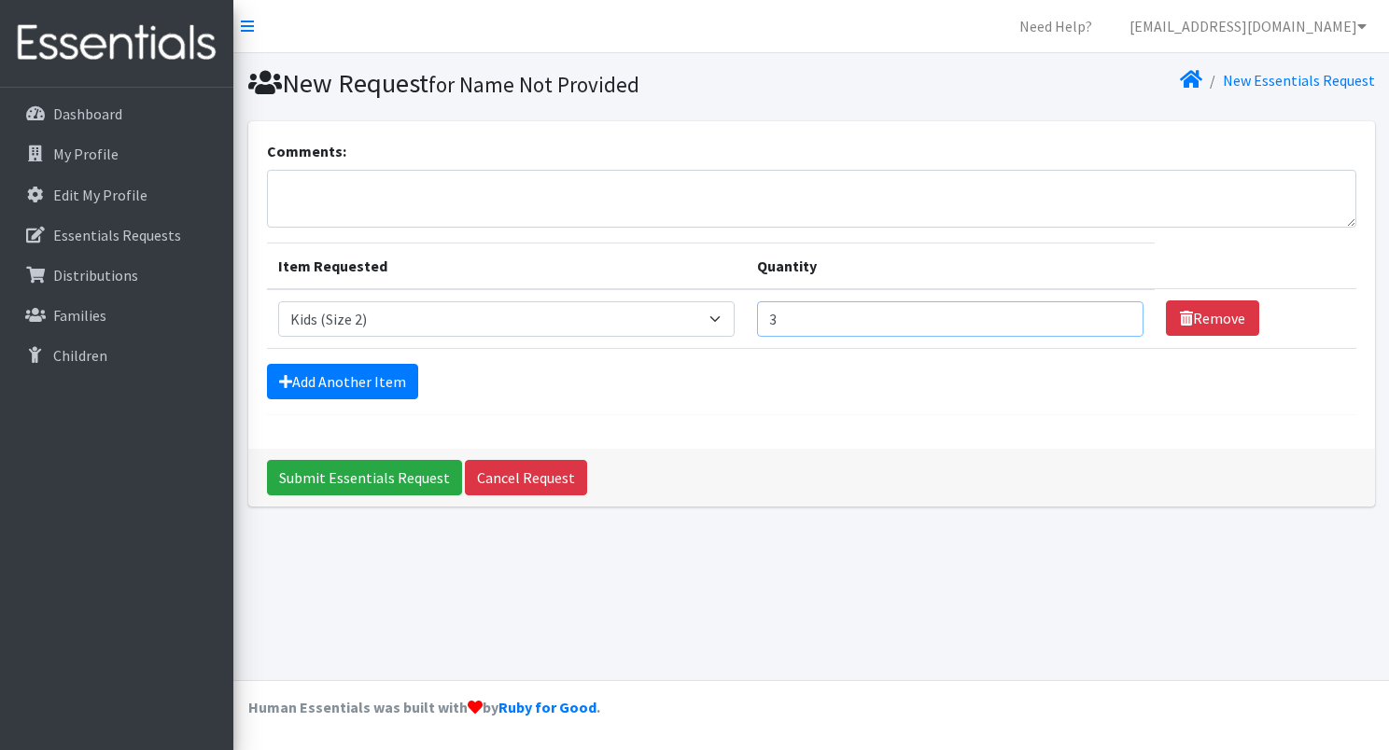
click at [1111, 313] on input "3" at bounding box center [949, 318] width 385 height 35
type input "4"
click at [1111, 313] on input "4" at bounding box center [949, 318] width 385 height 35
click at [388, 375] on link "Add Another Item" at bounding box center [342, 381] width 151 height 35
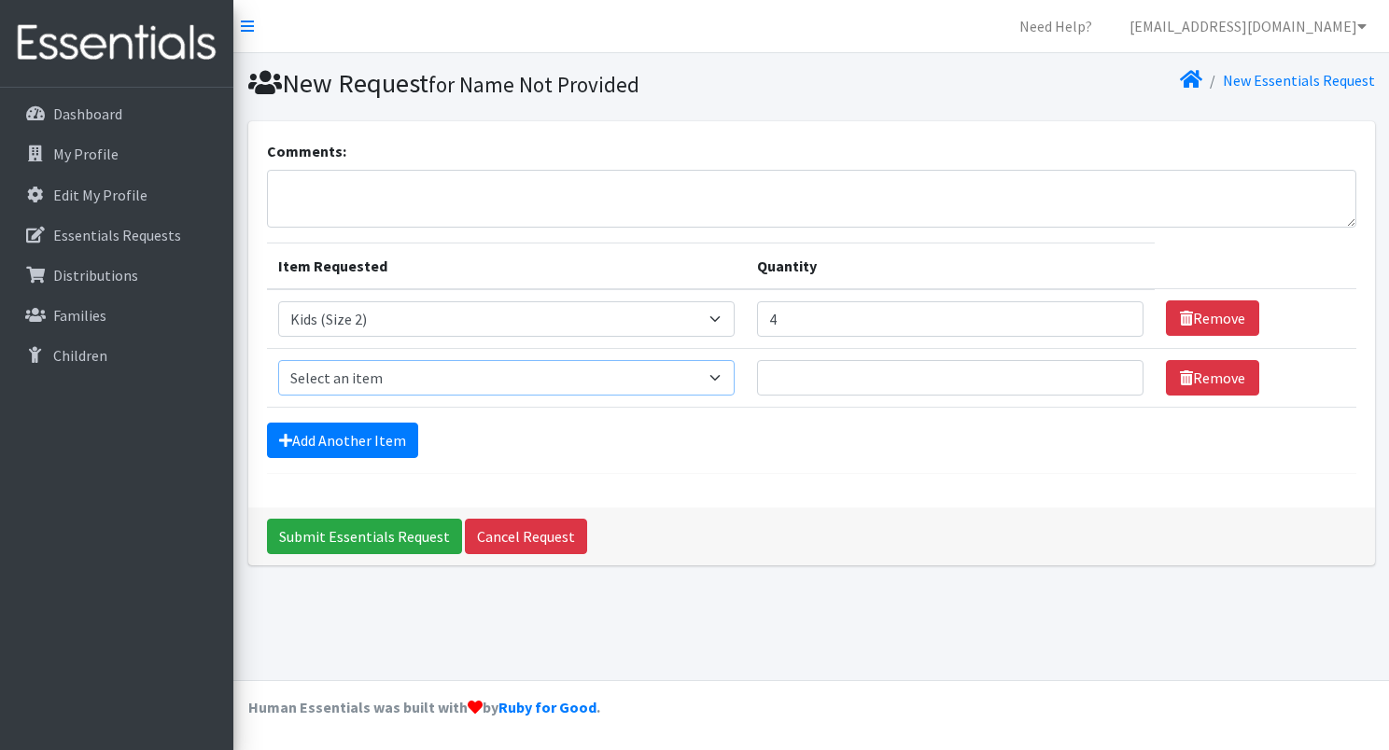
click at [722, 378] on select "Select an item Kids (Newborn) Kids (Preemie)** Limited Kids (Size 1) Kids (Size…" at bounding box center [506, 377] width 457 height 35
click at [278, 360] on select "Select an item Kids (Newborn) Kids (Preemie)** Limited Kids (Size 1) Kids (Size…" at bounding box center [506, 377] width 457 height 35
click at [727, 377] on select "Select an item Kids (Newborn) Kids (Preemie)** Limited Kids (Size 1) Kids (Size…" at bounding box center [506, 377] width 457 height 35
select select "1828"
click at [278, 360] on select "Select an item Kids (Newborn) Kids (Preemie)** Limited Kids (Size 1) Kids (Size…" at bounding box center [506, 377] width 457 height 35
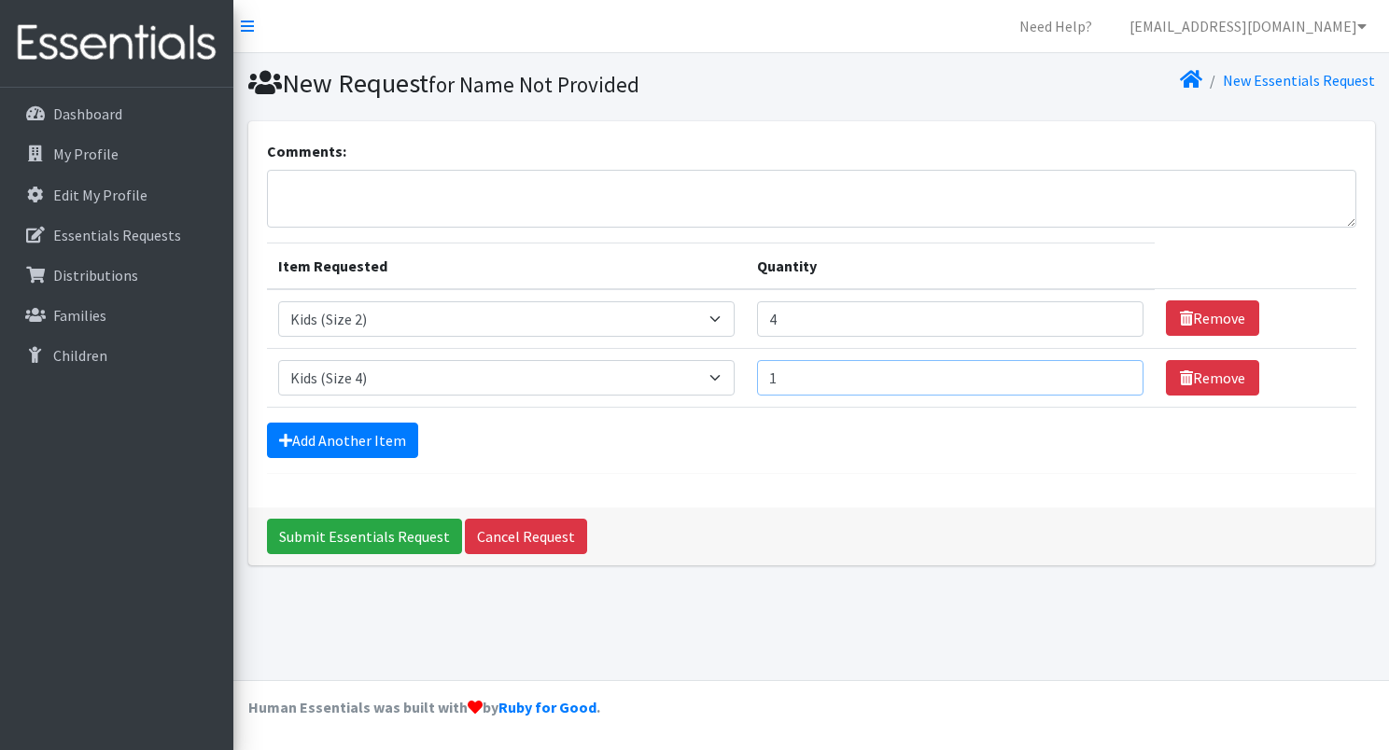
click at [1113, 370] on input "1" at bounding box center [949, 377] width 385 height 35
click at [1113, 370] on input "2" at bounding box center [949, 377] width 385 height 35
click at [1113, 370] on input "3" at bounding box center [949, 377] width 385 height 35
type input "4"
click at [1113, 370] on input "4" at bounding box center [949, 377] width 385 height 35
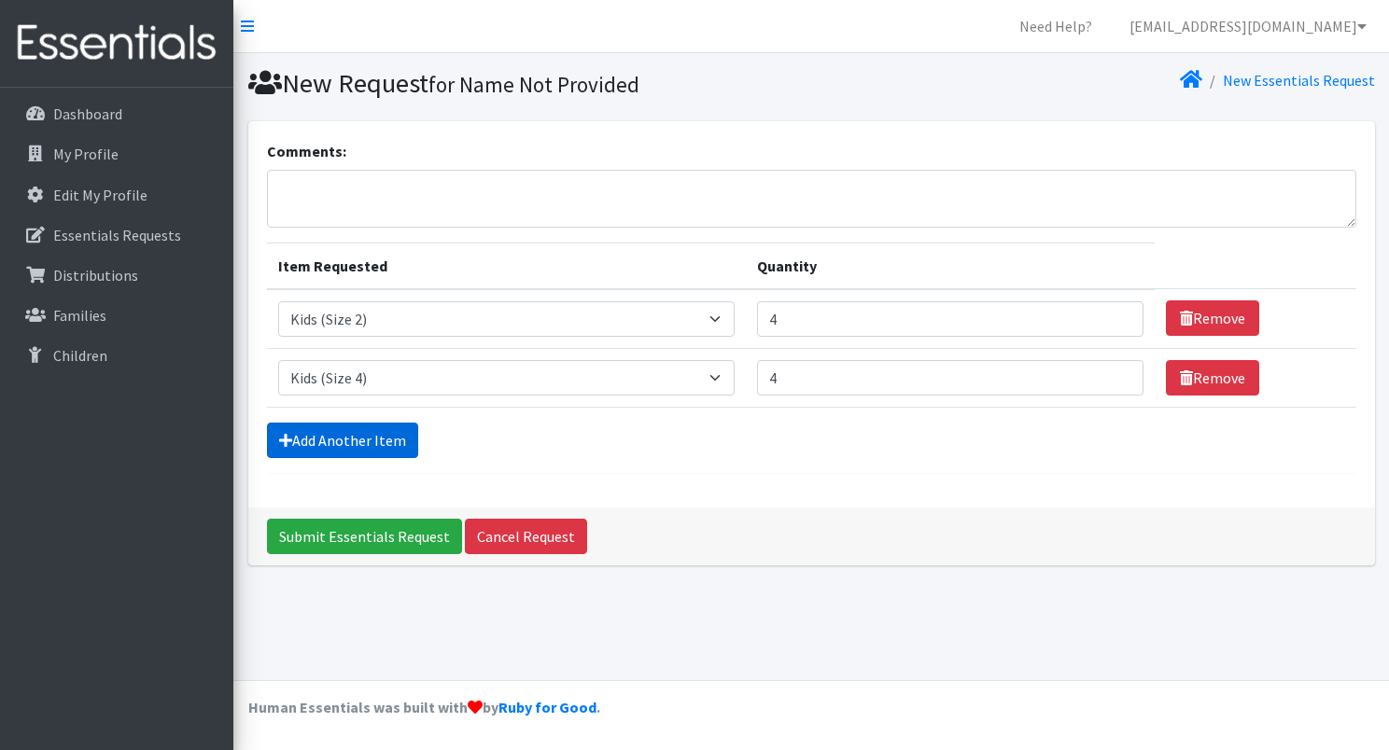
click at [314, 437] on link "Add Another Item" at bounding box center [342, 440] width 151 height 35
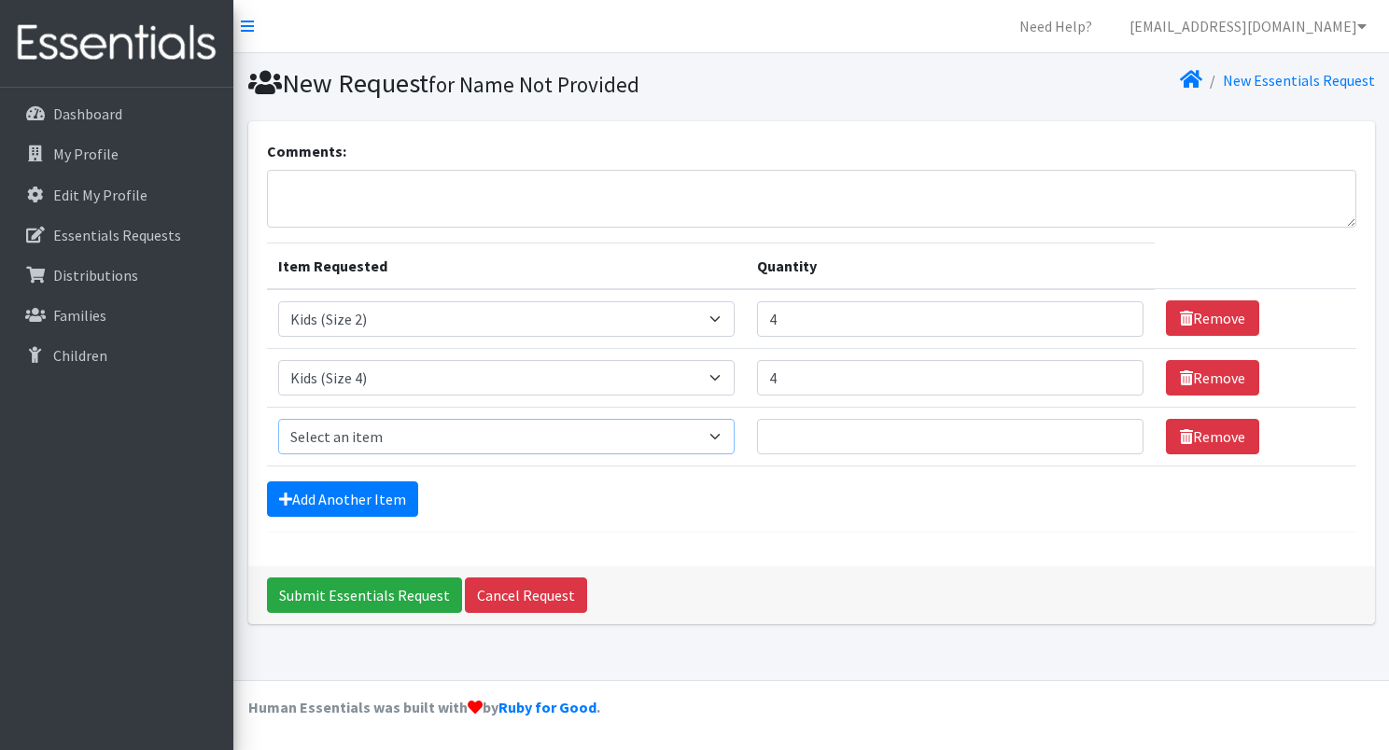
click at [720, 434] on select "Select an item Kids (Newborn) Kids (Preemie)** Limited Kids (Size 1) Kids (Size…" at bounding box center [506, 436] width 457 height 35
select select "1832"
click at [278, 419] on select "Select an item Kids (Newborn) Kids (Preemie)** Limited Kids (Size 1) Kids (Size…" at bounding box center [506, 436] width 457 height 35
click at [1112, 430] on input "1" at bounding box center [949, 436] width 385 height 35
click at [1112, 430] on input "2" at bounding box center [949, 436] width 385 height 35
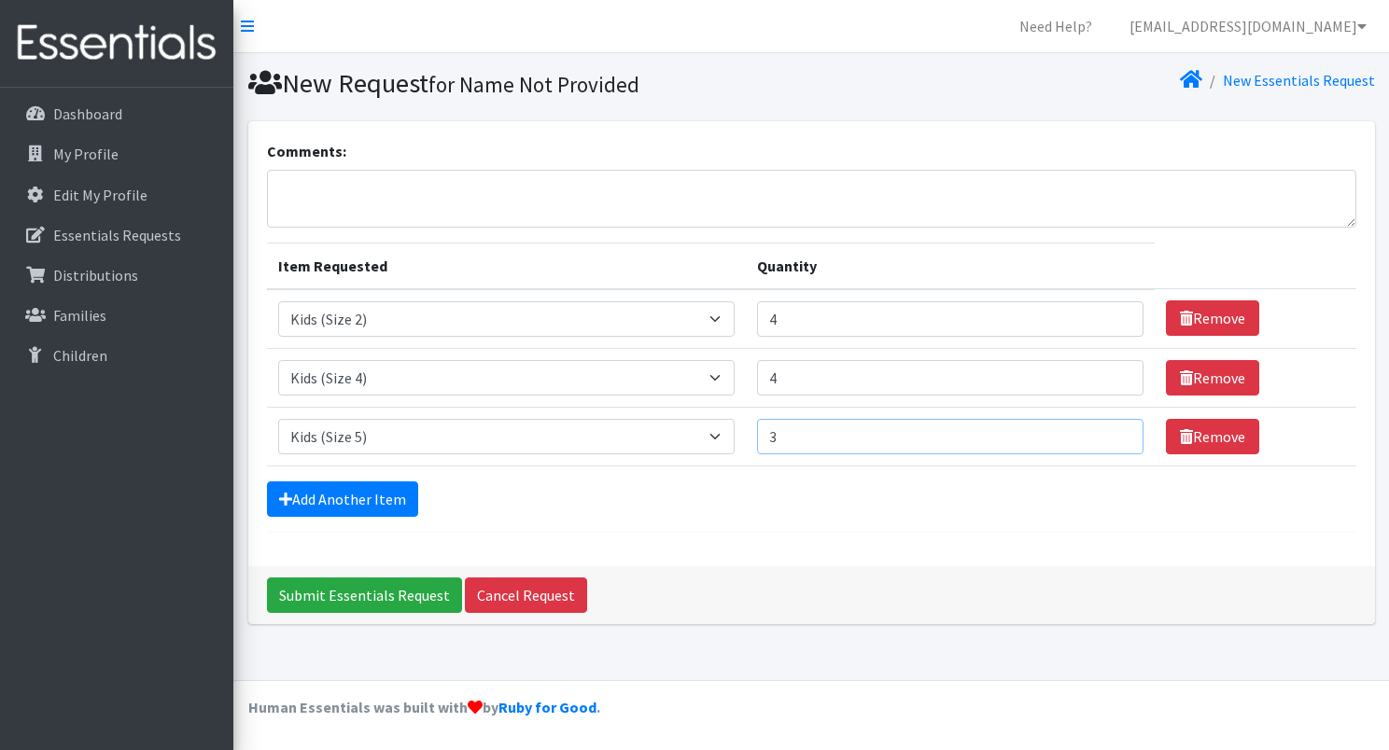
type input "3"
click at [1112, 430] on input "3" at bounding box center [949, 436] width 385 height 35
click at [329, 505] on link "Add Another Item" at bounding box center [342, 499] width 151 height 35
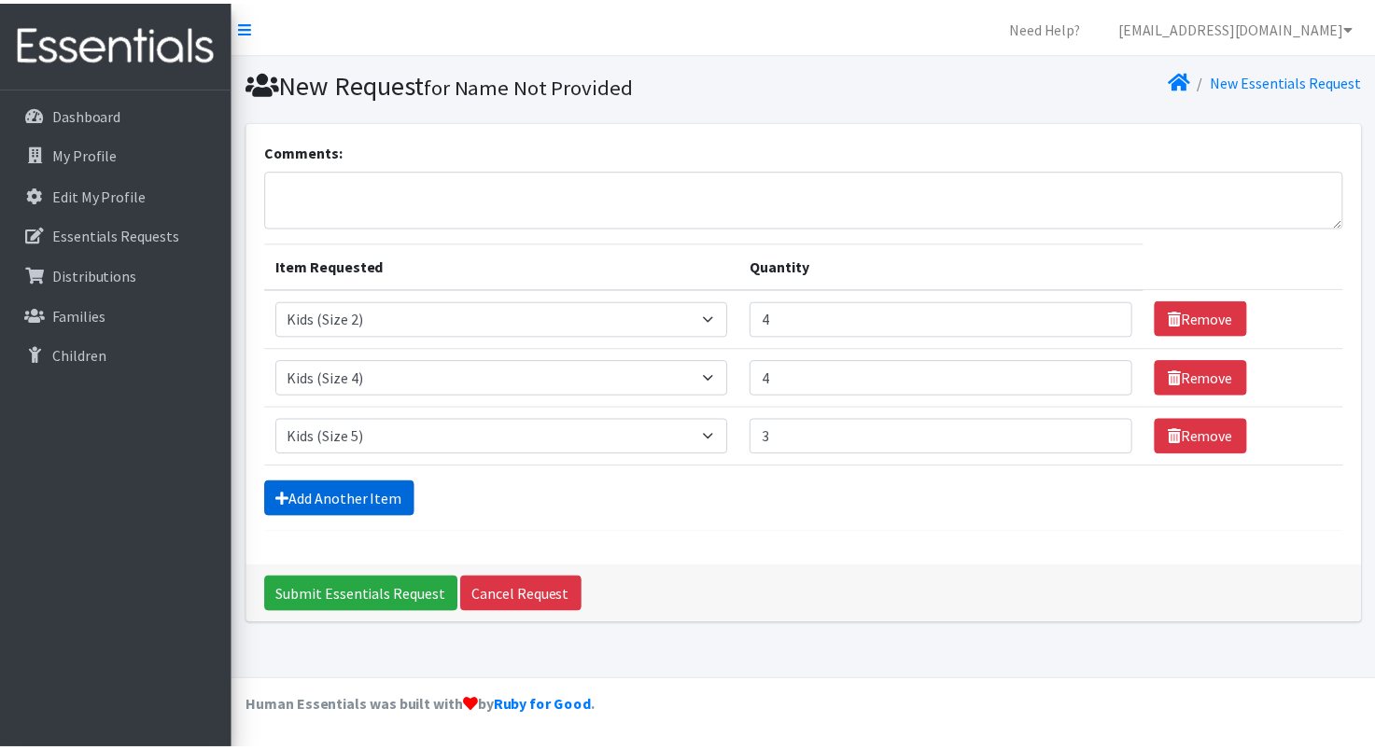
scroll to position [15, 0]
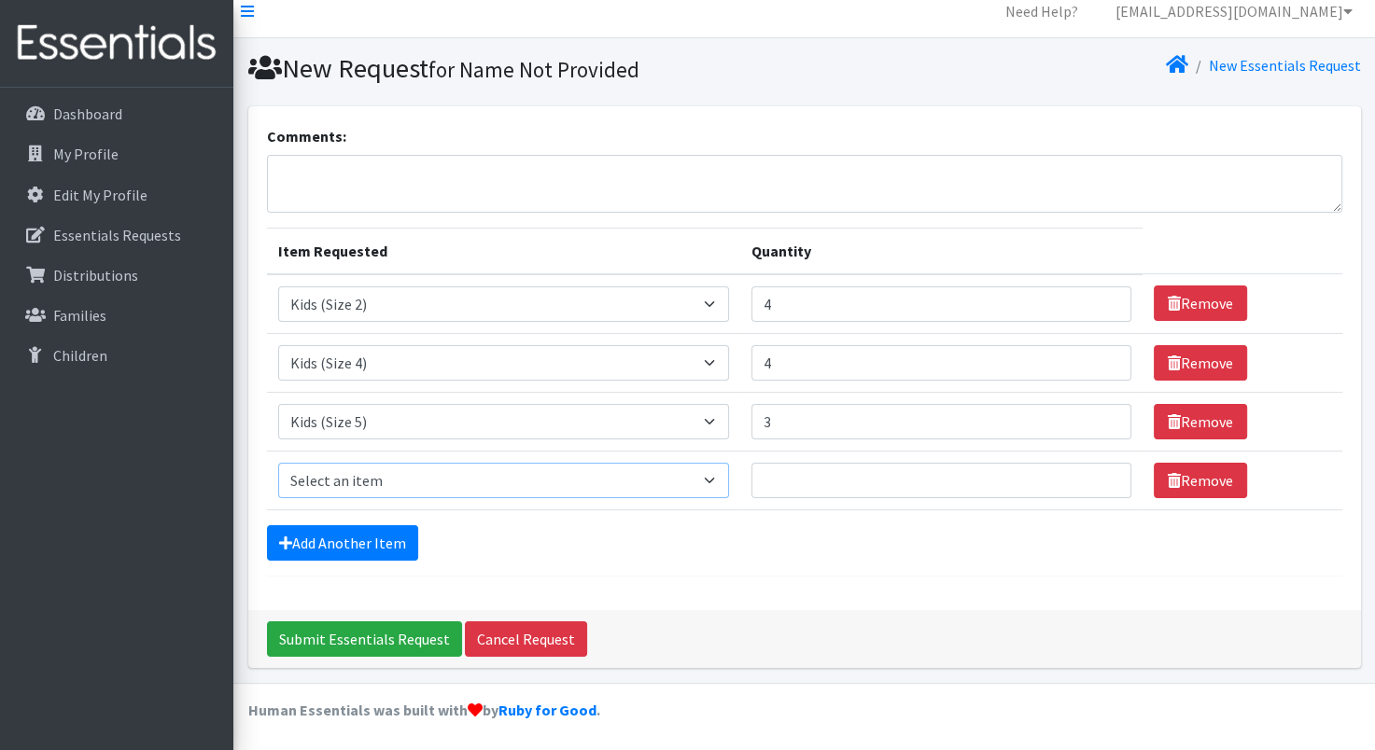
click at [713, 477] on select "Select an item Kids (Newborn) Kids (Preemie)** Limited Kids (Size 1) Kids (Size…" at bounding box center [503, 480] width 451 height 35
select select "1834"
click at [278, 463] on select "Select an item Kids (Newborn) Kids (Preemie)** Limited Kids (Size 1) Kids (Size…" at bounding box center [503, 480] width 451 height 35
click at [1102, 474] on input "1" at bounding box center [941, 480] width 381 height 35
click at [1102, 474] on input "2" at bounding box center [941, 480] width 381 height 35
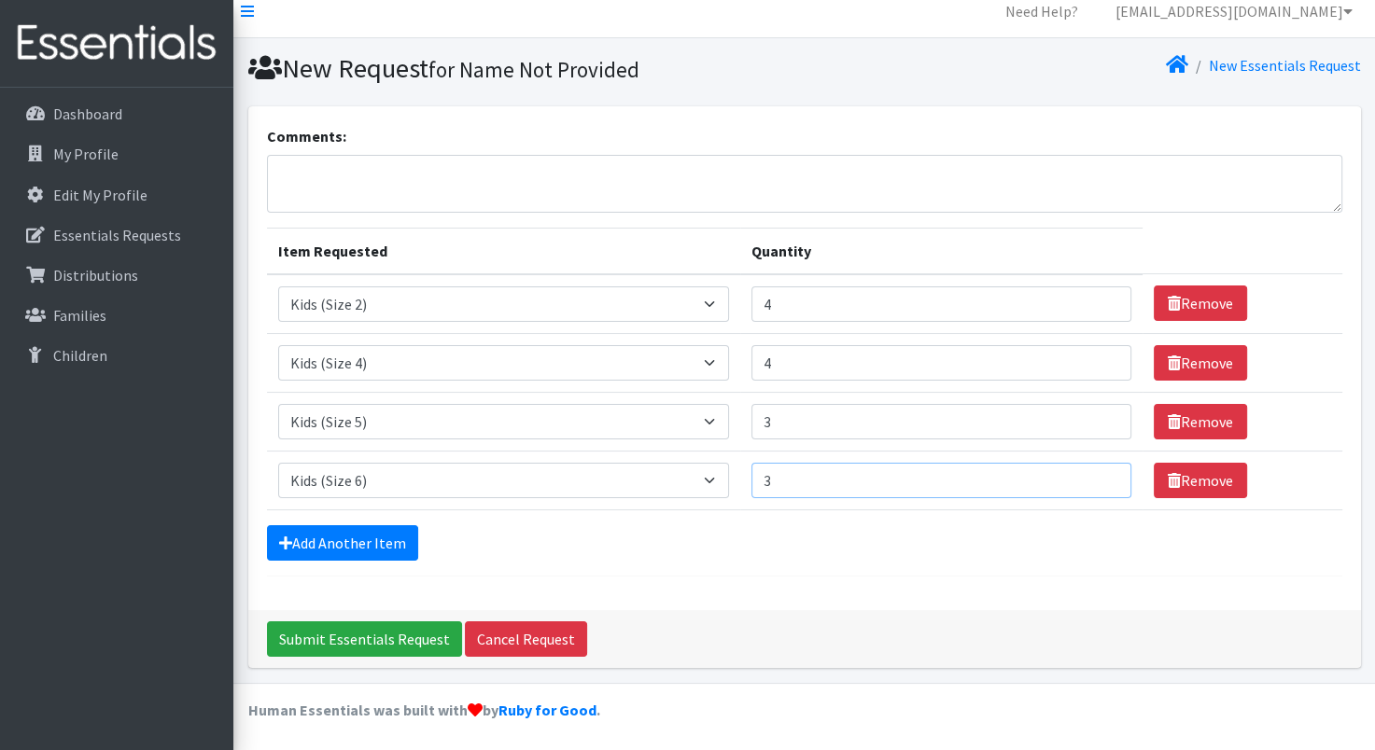
click at [1102, 474] on input "3" at bounding box center [941, 480] width 381 height 35
click at [1102, 474] on input "4" at bounding box center [941, 480] width 381 height 35
click at [1102, 474] on input "5" at bounding box center [941, 480] width 381 height 35
click at [1097, 473] on input "6" at bounding box center [941, 480] width 381 height 35
click at [1092, 472] on input "6" at bounding box center [941, 480] width 381 height 35
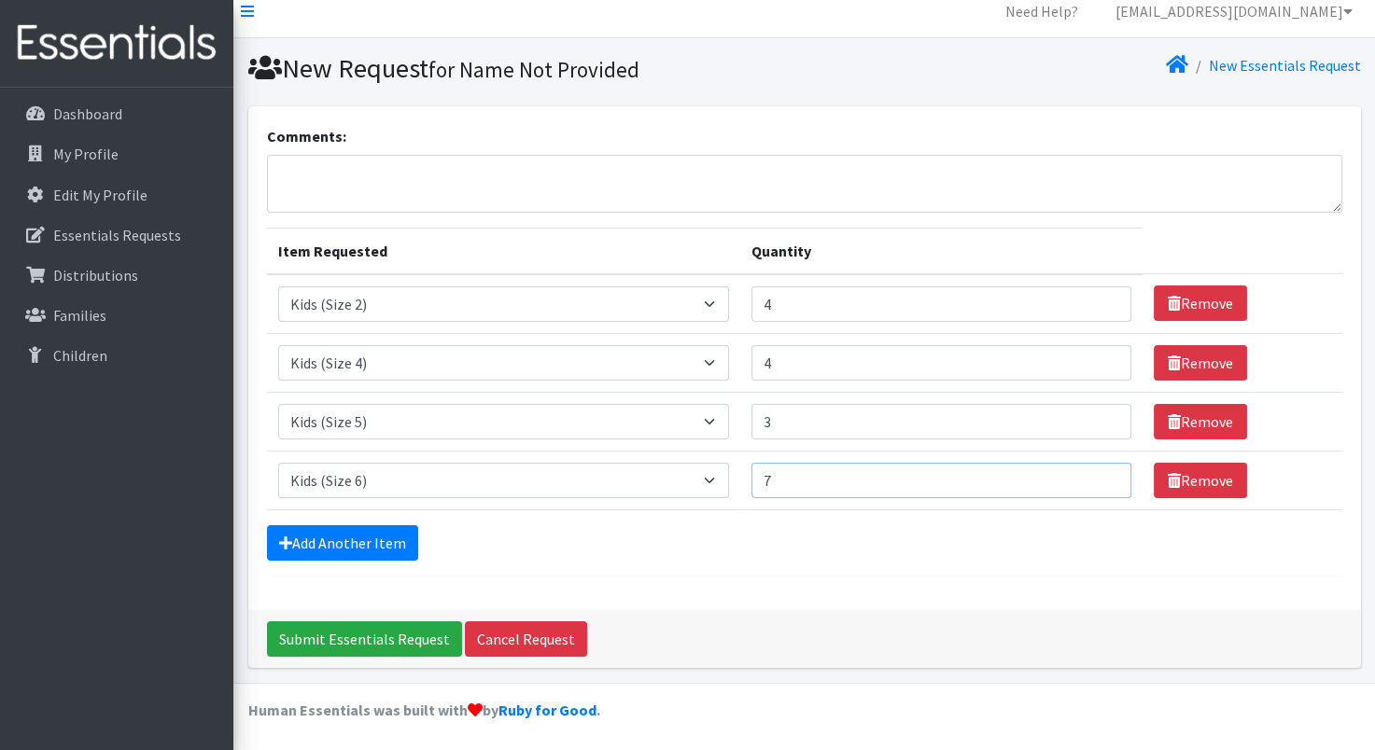
type input "7"
click at [1101, 472] on input "7" at bounding box center [941, 480] width 381 height 35
click at [286, 178] on textarea "Comments:" at bounding box center [804, 184] width 1075 height 58
type textarea "INPEACE Hi'ilei Molokai"
click at [321, 639] on input "Submit Essentials Request" at bounding box center [364, 639] width 195 height 35
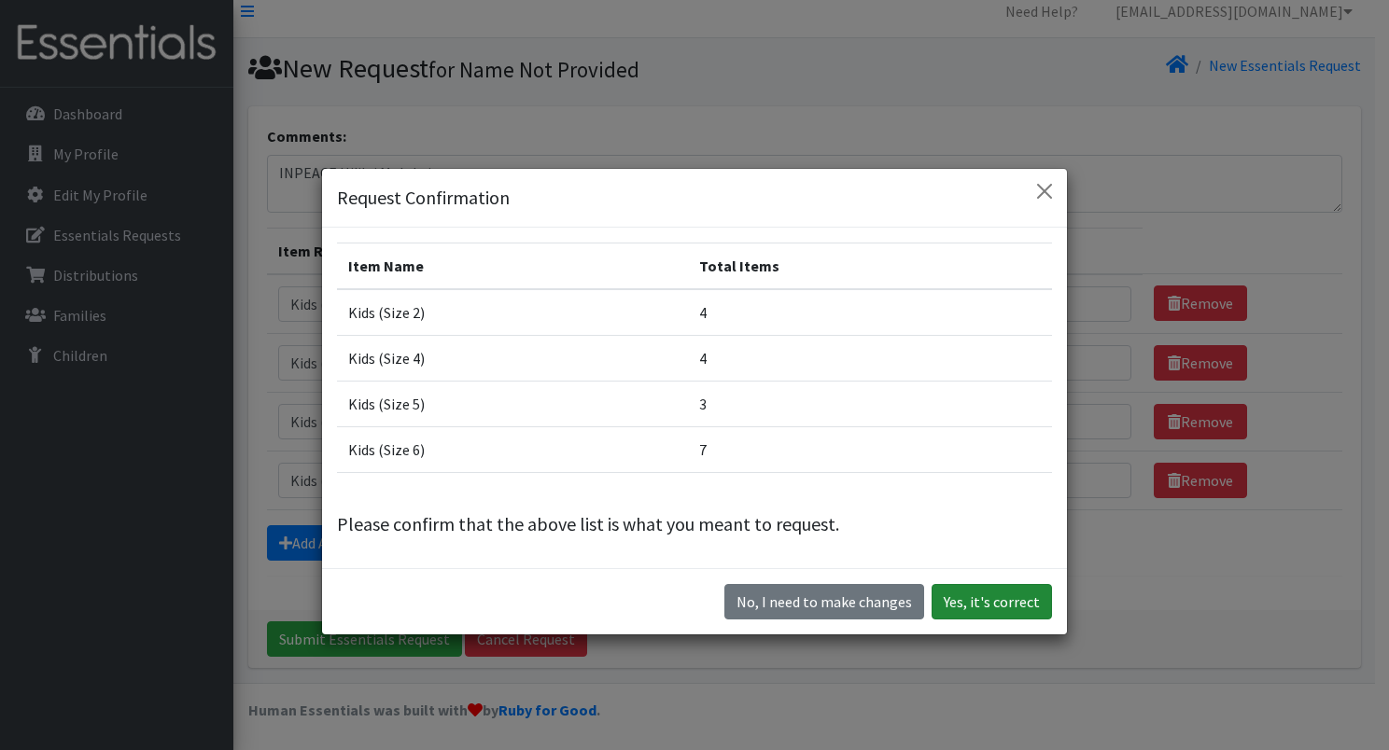
click at [974, 604] on button "Yes, it's correct" at bounding box center [991, 601] width 120 height 35
